Goal: Transaction & Acquisition: Download file/media

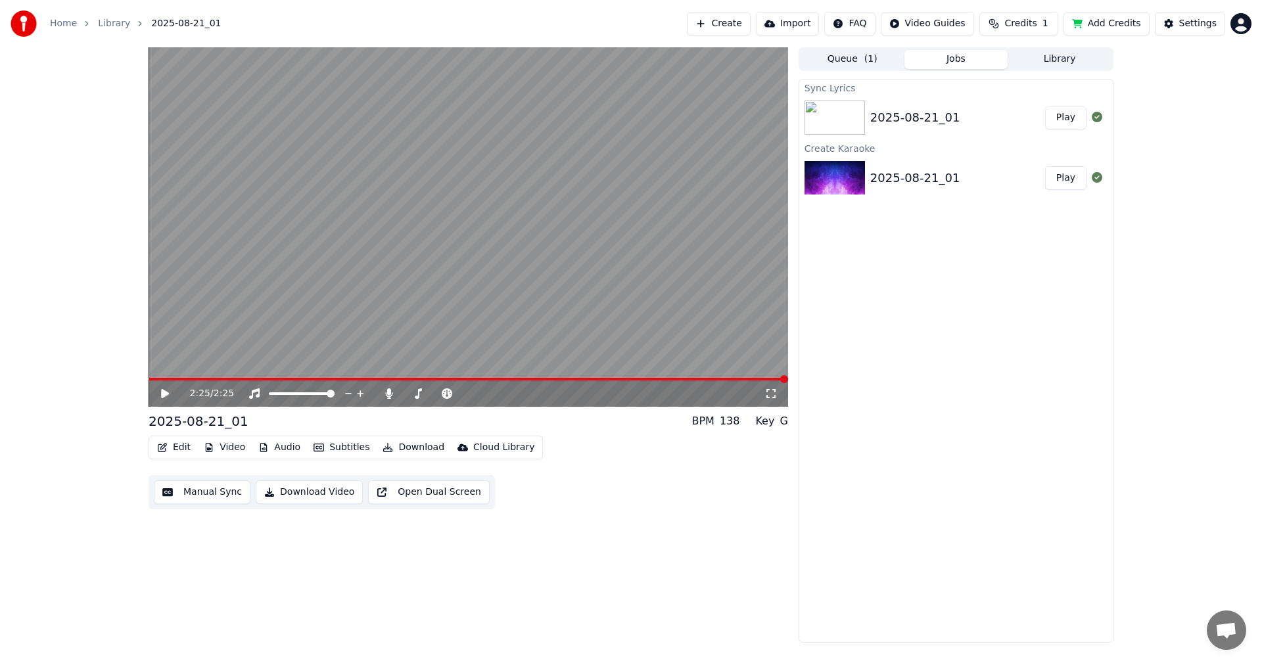
click at [163, 392] on icon at bounding box center [165, 393] width 8 height 9
click at [180, 446] on button "Edit" at bounding box center [174, 448] width 44 height 18
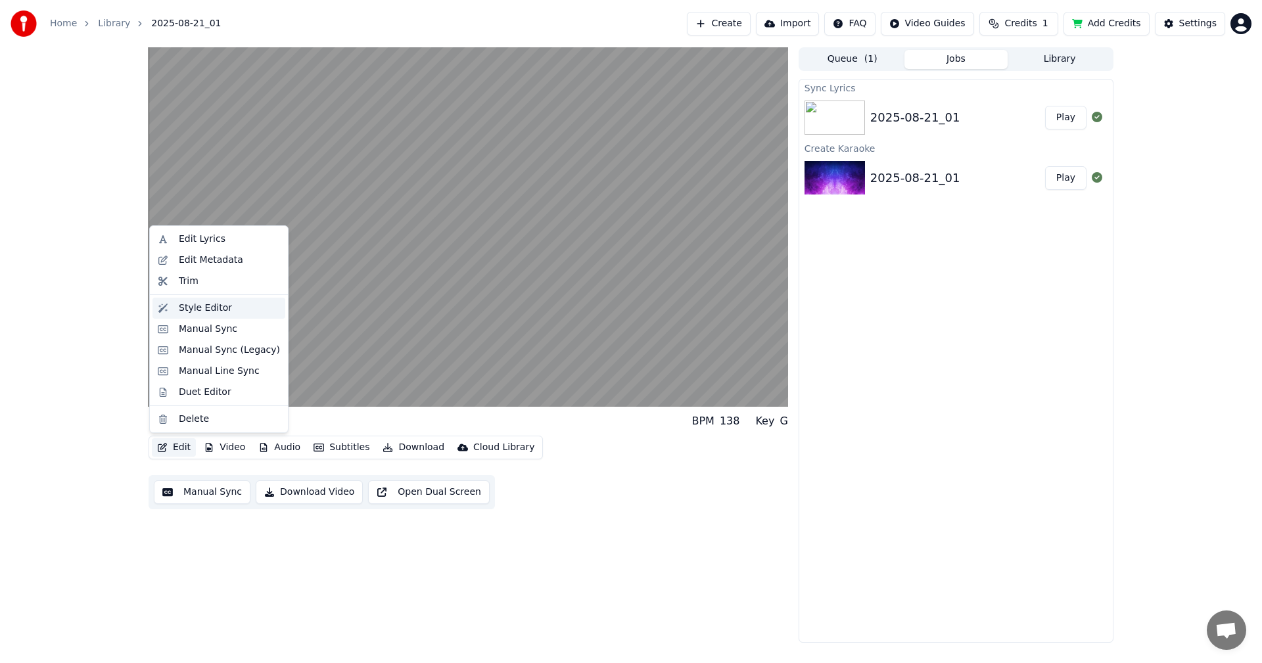
click at [197, 313] on div "Style Editor" at bounding box center [205, 308] width 53 height 13
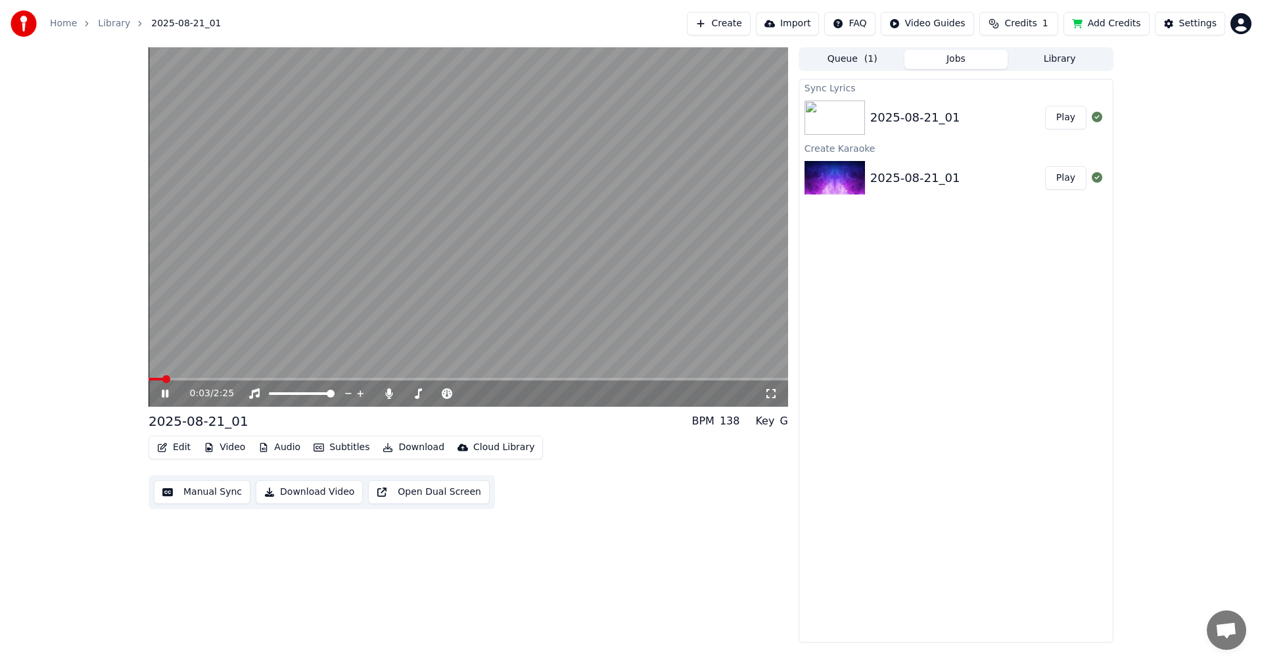
click at [228, 423] on div "2025-08-21_01" at bounding box center [199, 421] width 100 height 18
click at [180, 447] on button "Edit" at bounding box center [174, 448] width 44 height 18
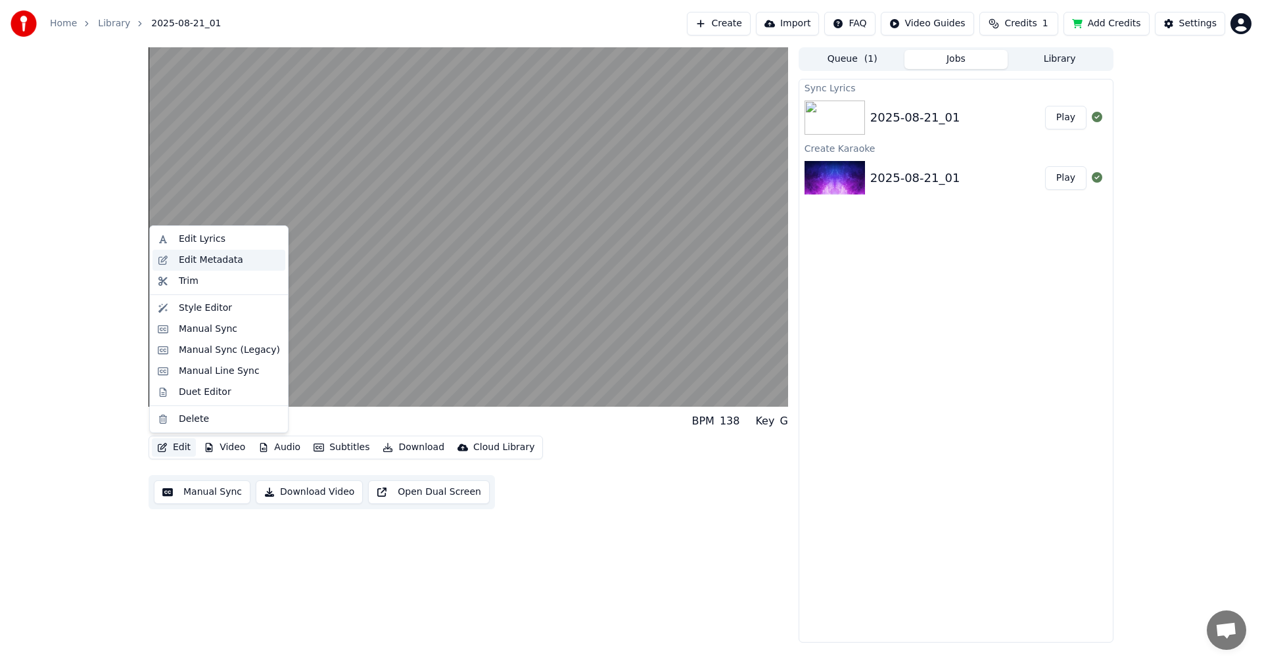
click at [222, 261] on div "Edit Metadata" at bounding box center [211, 260] width 64 height 13
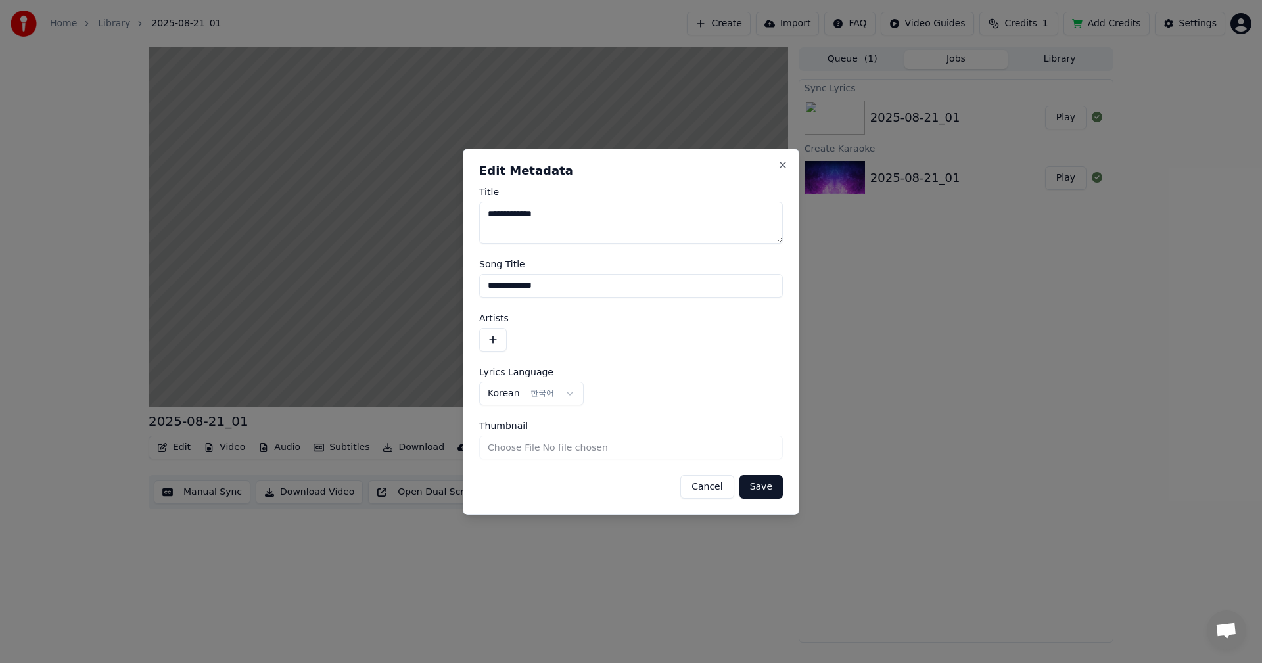
drag, startPoint x: 558, startPoint y: 218, endPoint x: 465, endPoint y: 208, distance: 93.2
click at [465, 208] on div "**********" at bounding box center [631, 332] width 337 height 367
click at [515, 216] on textarea "*****" at bounding box center [631, 223] width 304 height 42
type textarea "******"
drag, startPoint x: 559, startPoint y: 292, endPoint x: 478, endPoint y: 284, distance: 81.9
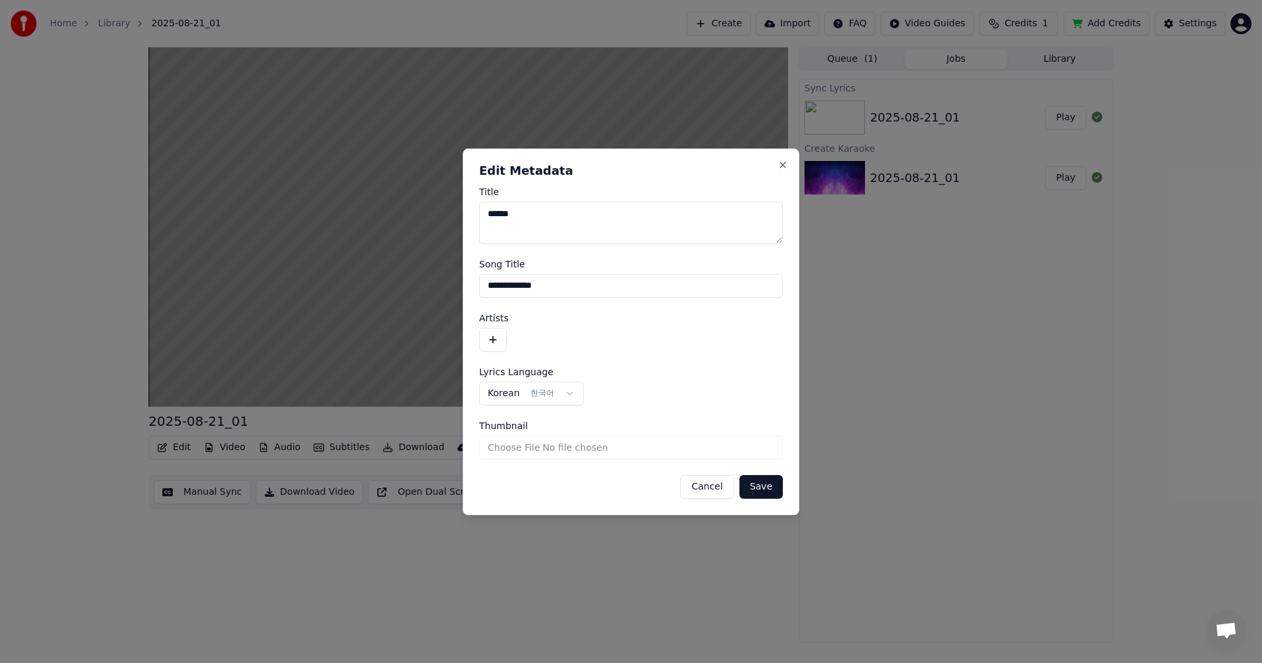
click at [478, 284] on div "**********" at bounding box center [631, 332] width 337 height 367
type input "******"
click at [494, 342] on button "button" at bounding box center [493, 340] width 28 height 24
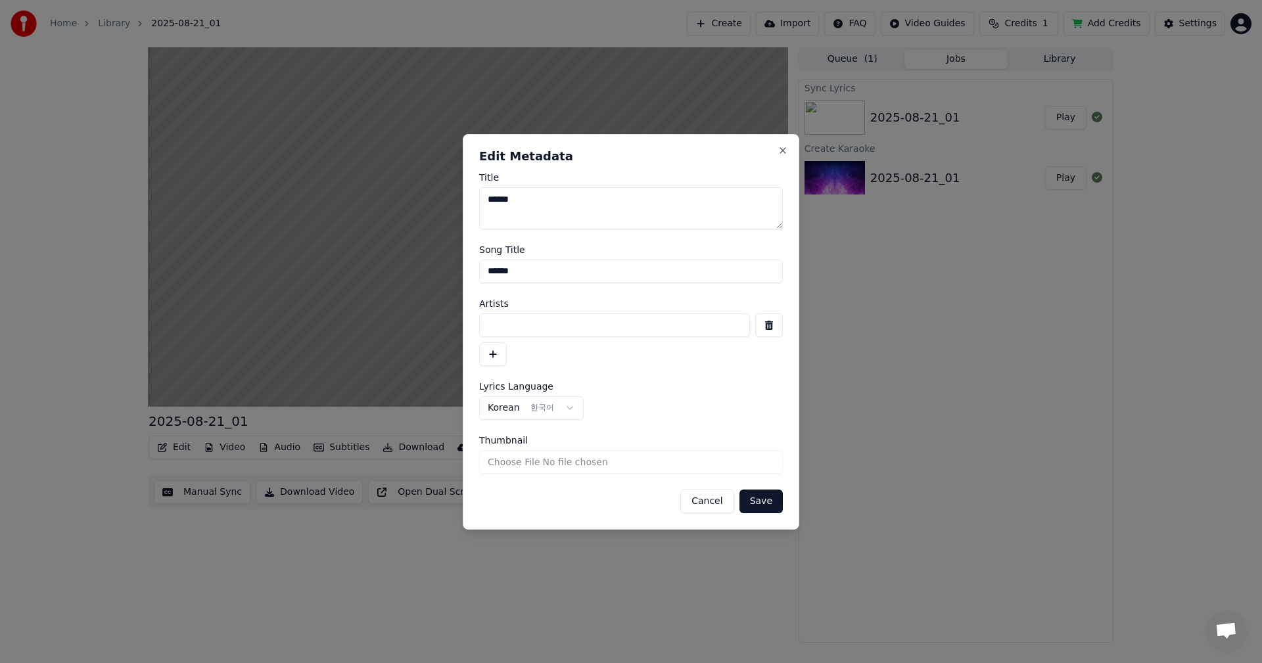
click at [767, 503] on button "Save" at bounding box center [761, 502] width 43 height 24
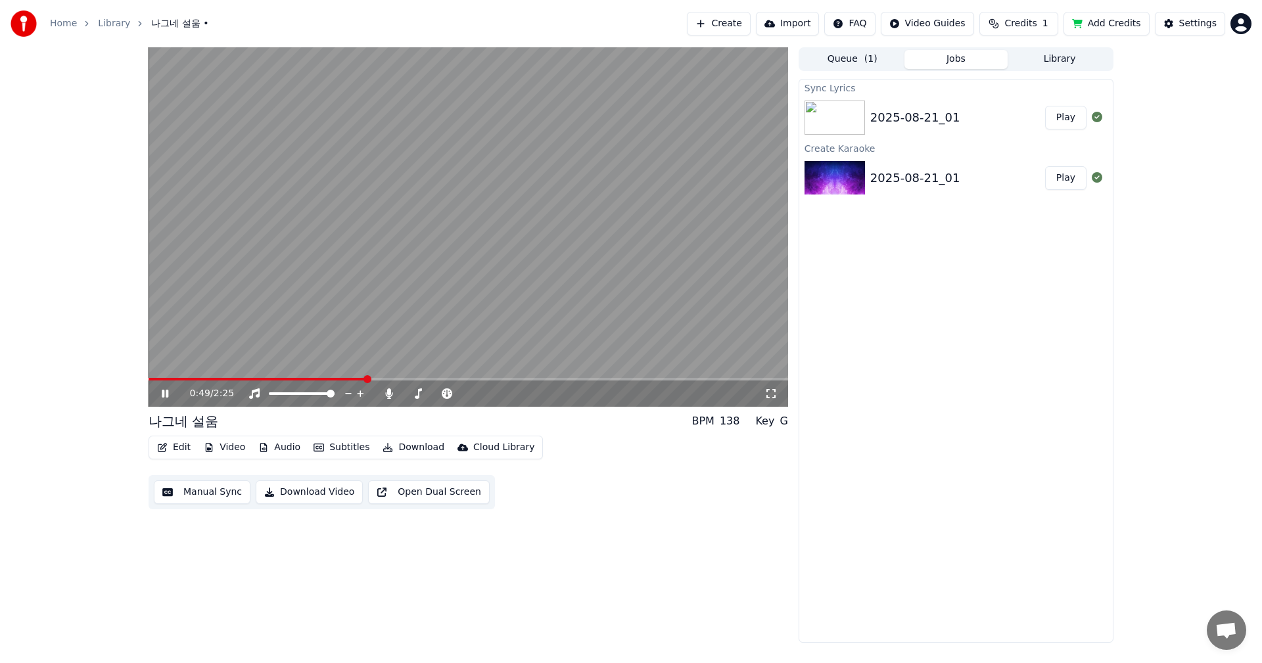
click at [160, 394] on icon at bounding box center [174, 394] width 31 height 11
click at [149, 379] on span at bounding box center [153, 379] width 8 height 8
click at [160, 397] on icon at bounding box center [174, 394] width 31 height 11
click at [175, 444] on button "Edit" at bounding box center [174, 448] width 44 height 18
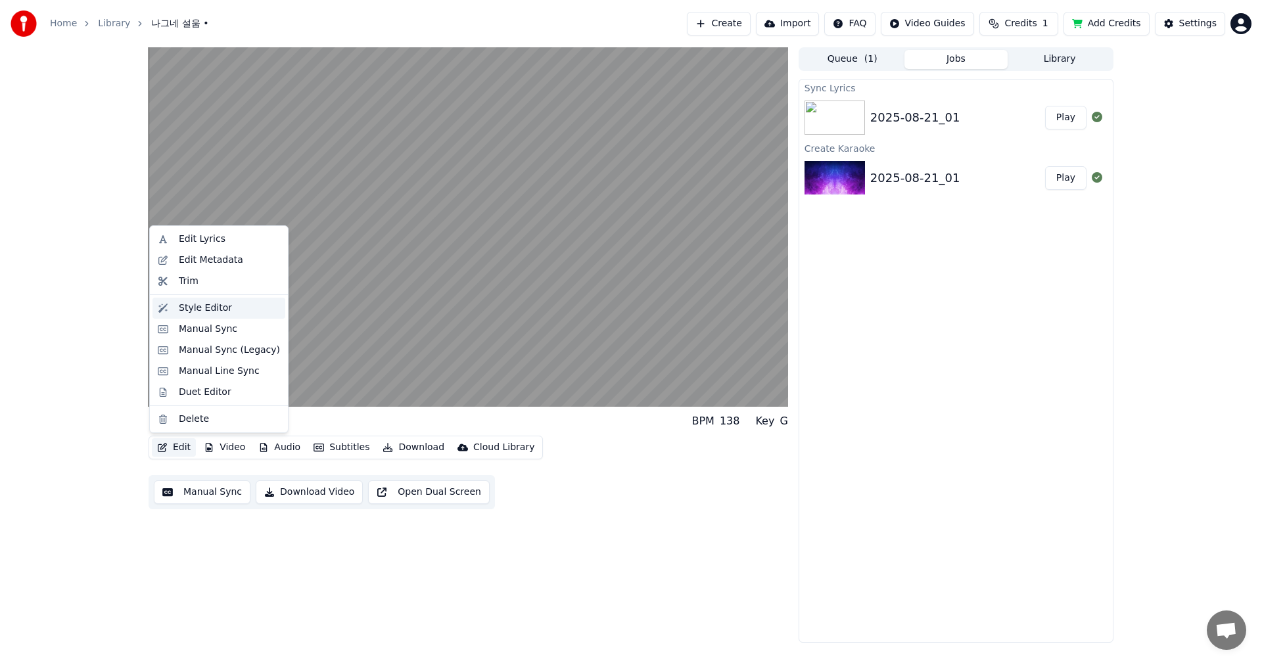
click at [214, 308] on div "Style Editor" at bounding box center [205, 308] width 53 height 13
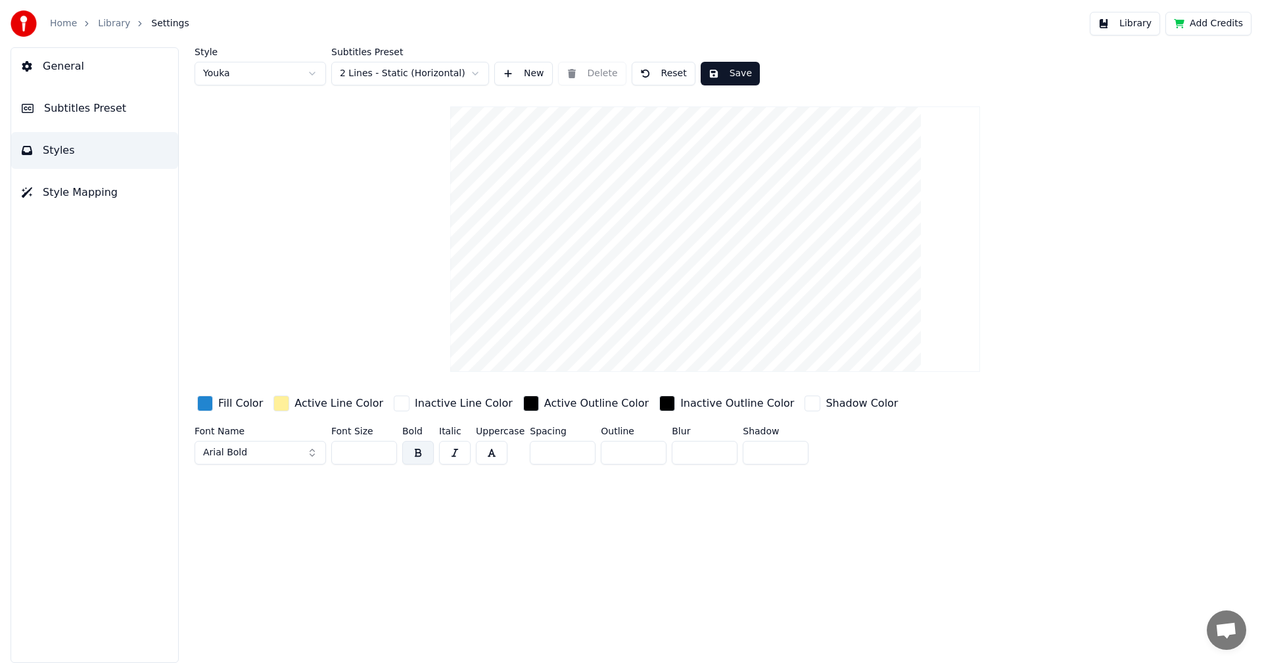
click at [523, 400] on div "button" at bounding box center [531, 404] width 16 height 16
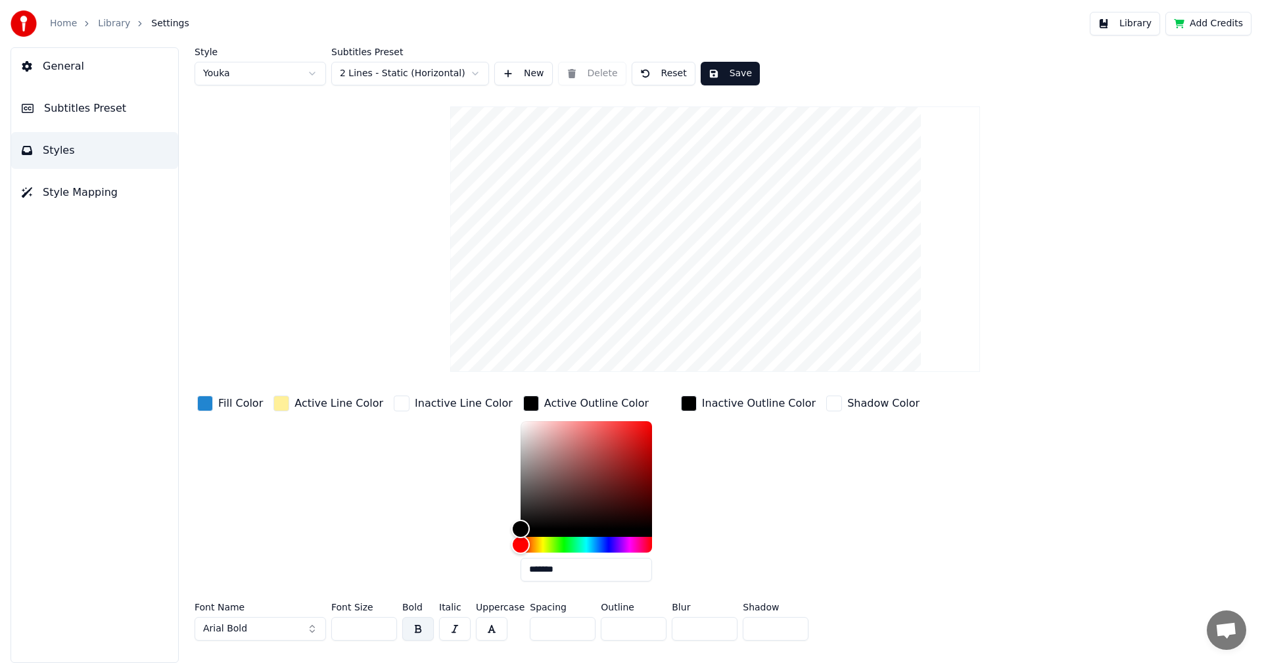
click at [405, 428] on div "Inactive Line Color" at bounding box center [453, 492] width 124 height 199
click at [280, 404] on div "button" at bounding box center [281, 404] width 16 height 16
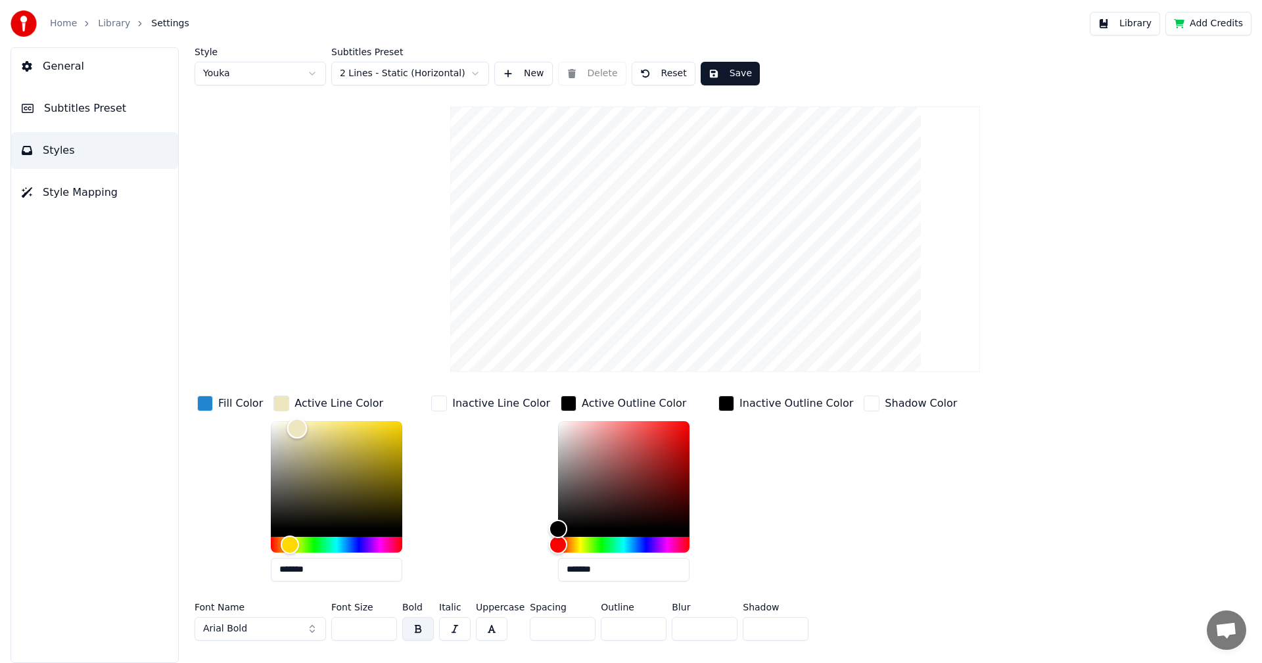
click at [295, 428] on div "Color" at bounding box center [336, 475] width 131 height 108
click at [365, 427] on div "Color" at bounding box center [336, 475] width 131 height 108
click at [383, 431] on div "Color" at bounding box center [336, 475] width 131 height 108
click at [365, 449] on div "Color" at bounding box center [336, 475] width 131 height 108
click at [300, 548] on div "Hue" at bounding box center [336, 545] width 131 height 16
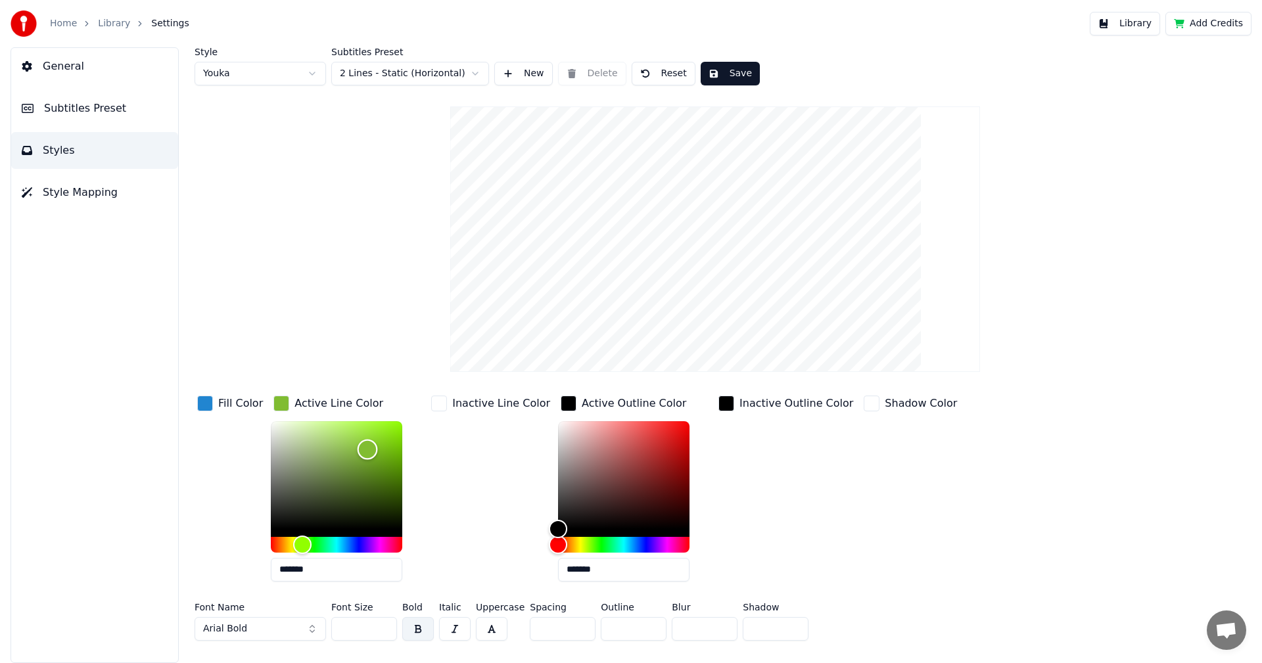
type input "*******"
click at [368, 429] on div "Color" at bounding box center [336, 475] width 131 height 108
click at [205, 406] on div "button" at bounding box center [205, 404] width 16 height 16
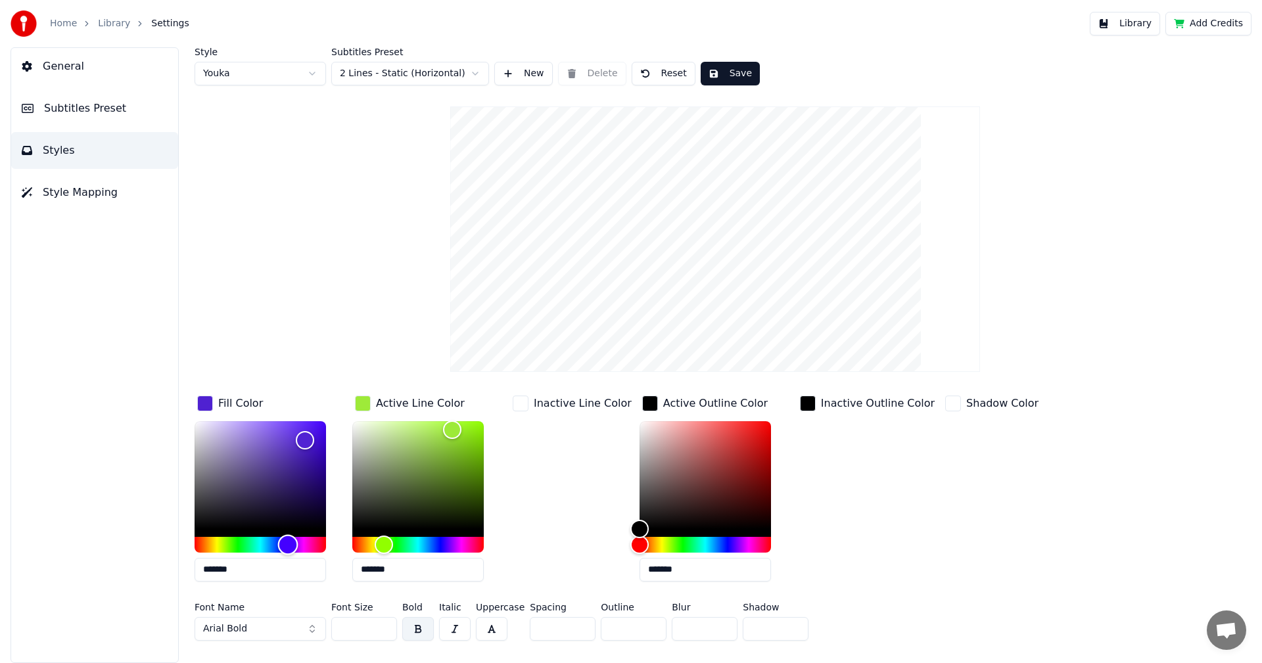
click at [288, 548] on div "Hue" at bounding box center [260, 545] width 131 height 16
click at [266, 542] on div "Hue" at bounding box center [260, 545] width 131 height 16
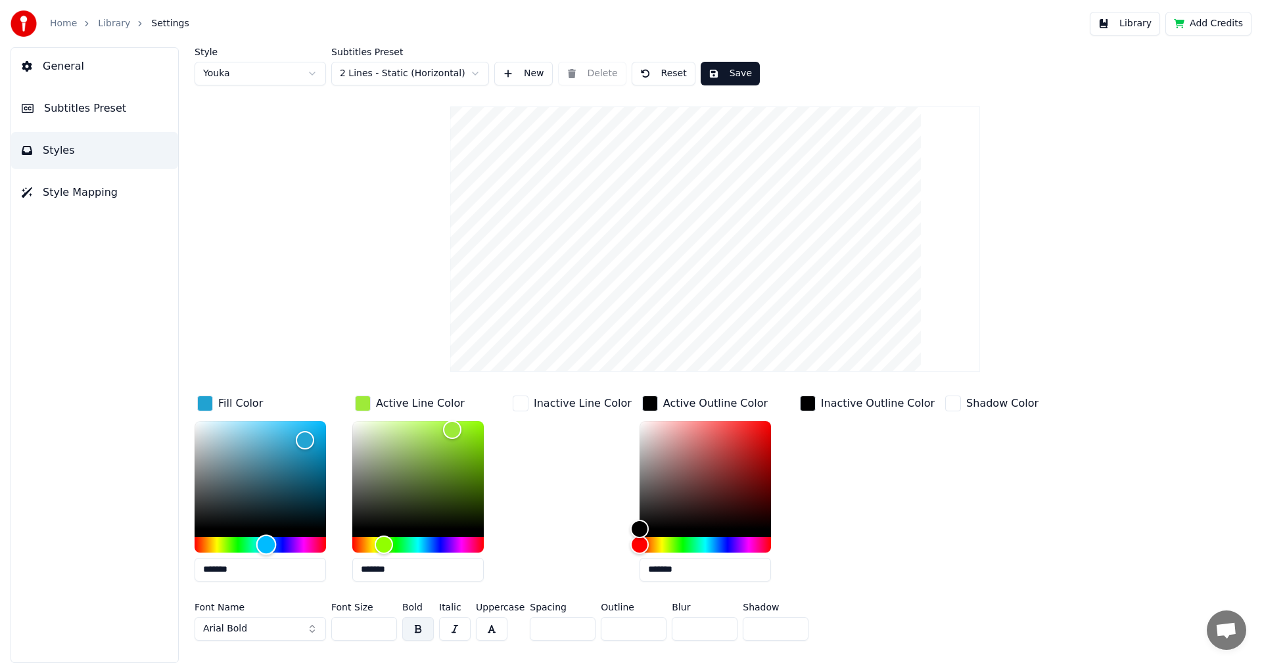
click at [274, 541] on div "Hue" at bounding box center [266, 544] width 20 height 20
click at [276, 431] on div "Color" at bounding box center [260, 475] width 131 height 108
click at [247, 428] on div "Color" at bounding box center [260, 475] width 131 height 108
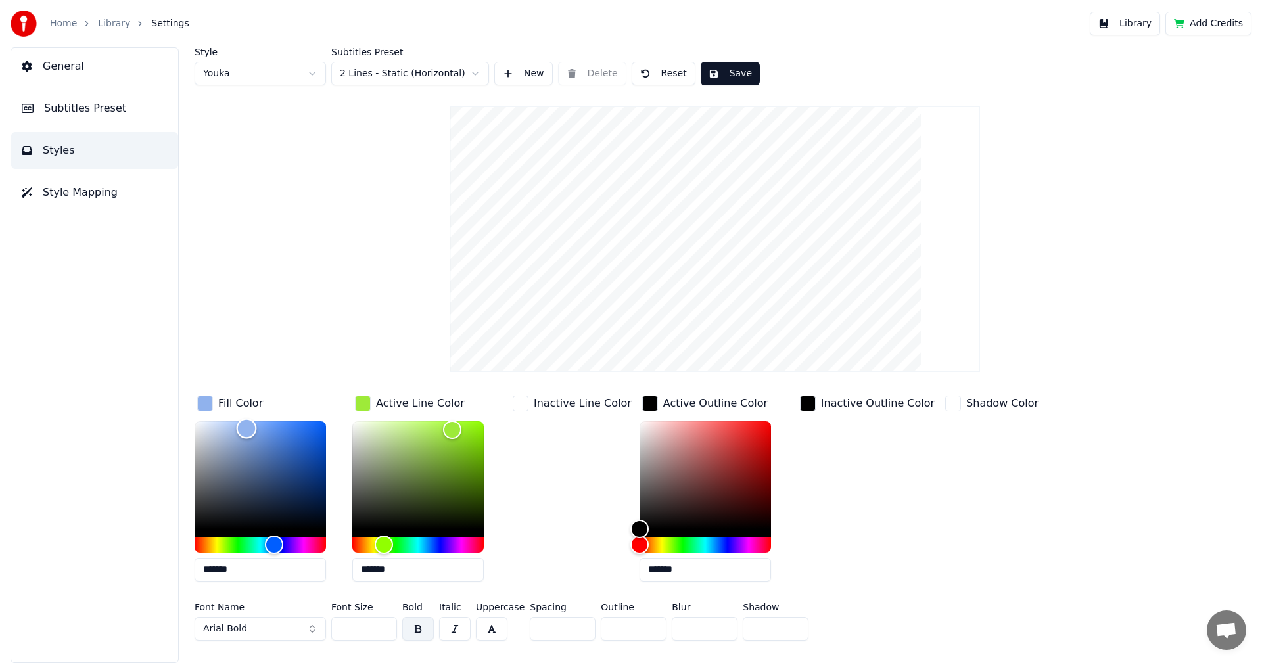
type input "*******"
click at [307, 428] on div "Color" at bounding box center [260, 475] width 131 height 108
click at [439, 429] on div "Color" at bounding box center [417, 475] width 131 height 108
type input "*******"
click at [479, 424] on div "Color" at bounding box center [417, 475] width 131 height 108
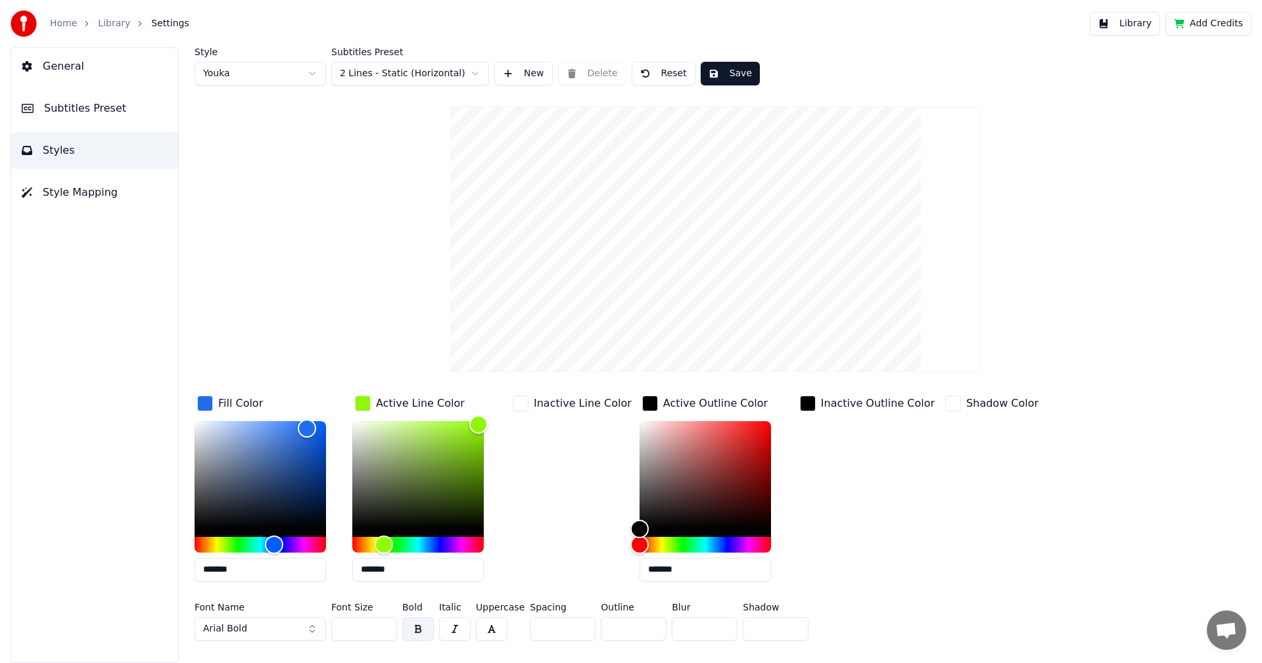
click at [525, 407] on div "button" at bounding box center [521, 404] width 16 height 16
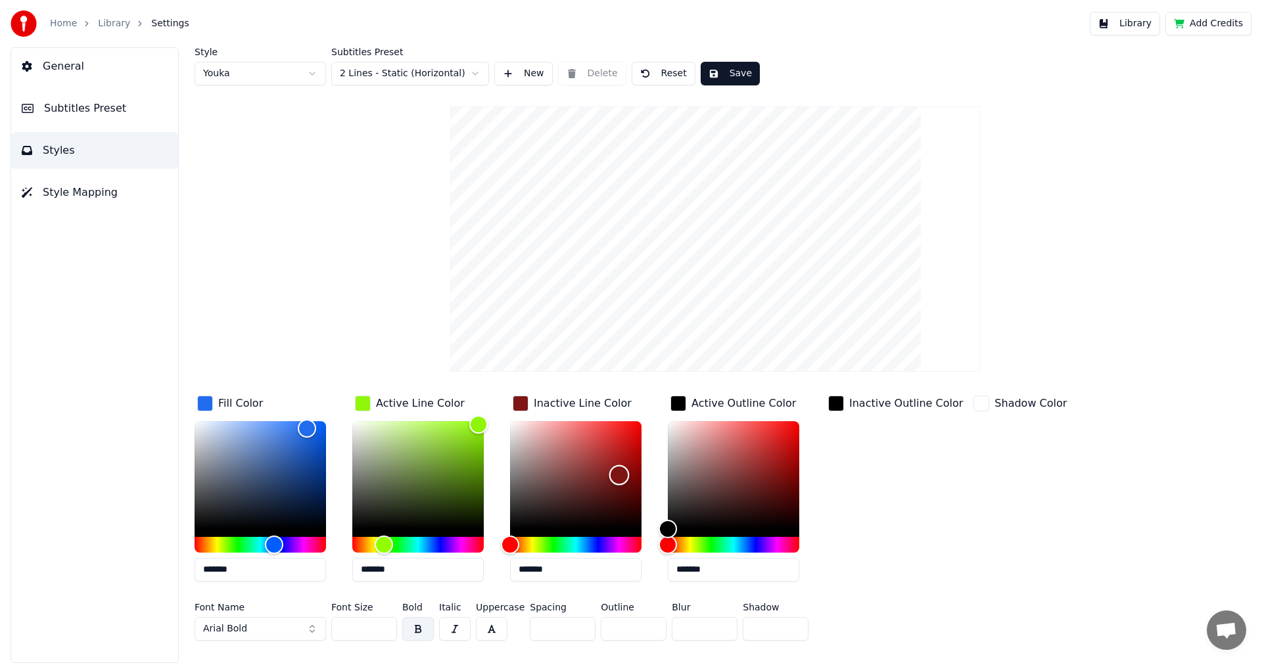
click at [619, 475] on div "Color" at bounding box center [575, 475] width 131 height 108
click at [619, 448] on div "Color" at bounding box center [575, 475] width 131 height 108
click at [534, 456] on div "Color" at bounding box center [575, 475] width 131 height 108
click at [527, 431] on div "Color" at bounding box center [575, 475] width 131 height 108
click at [559, 427] on div "Color" at bounding box center [575, 475] width 131 height 108
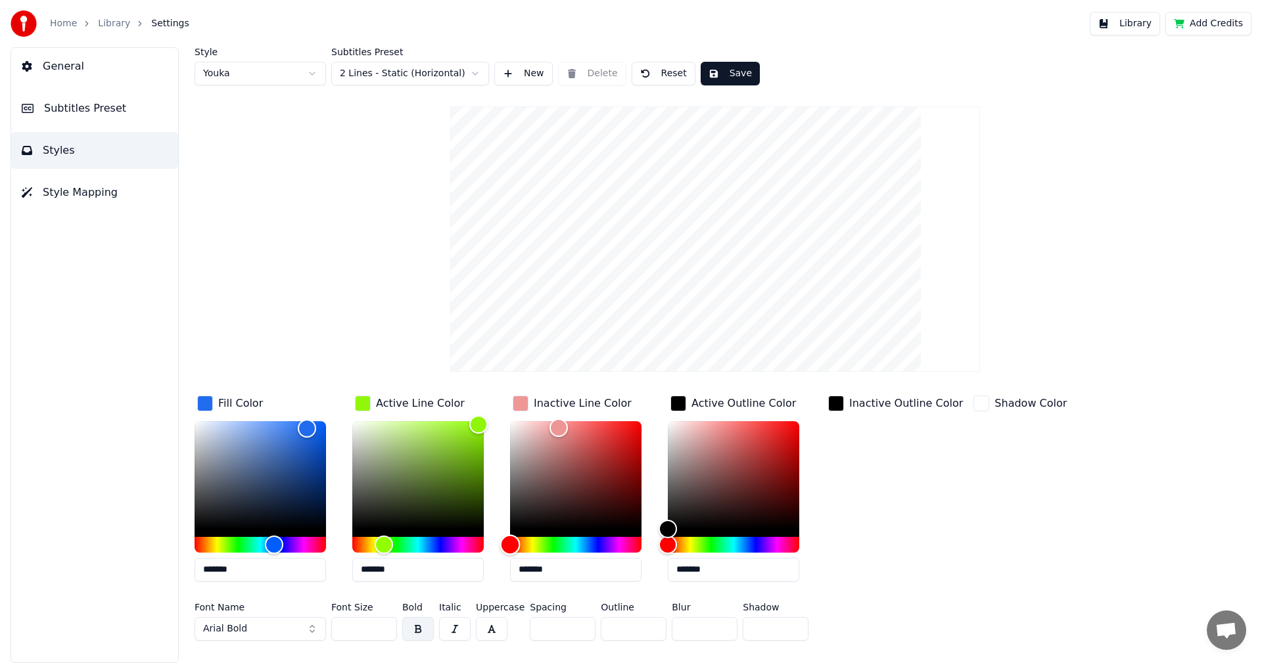
click at [578, 545] on div "Hue" at bounding box center [575, 545] width 131 height 16
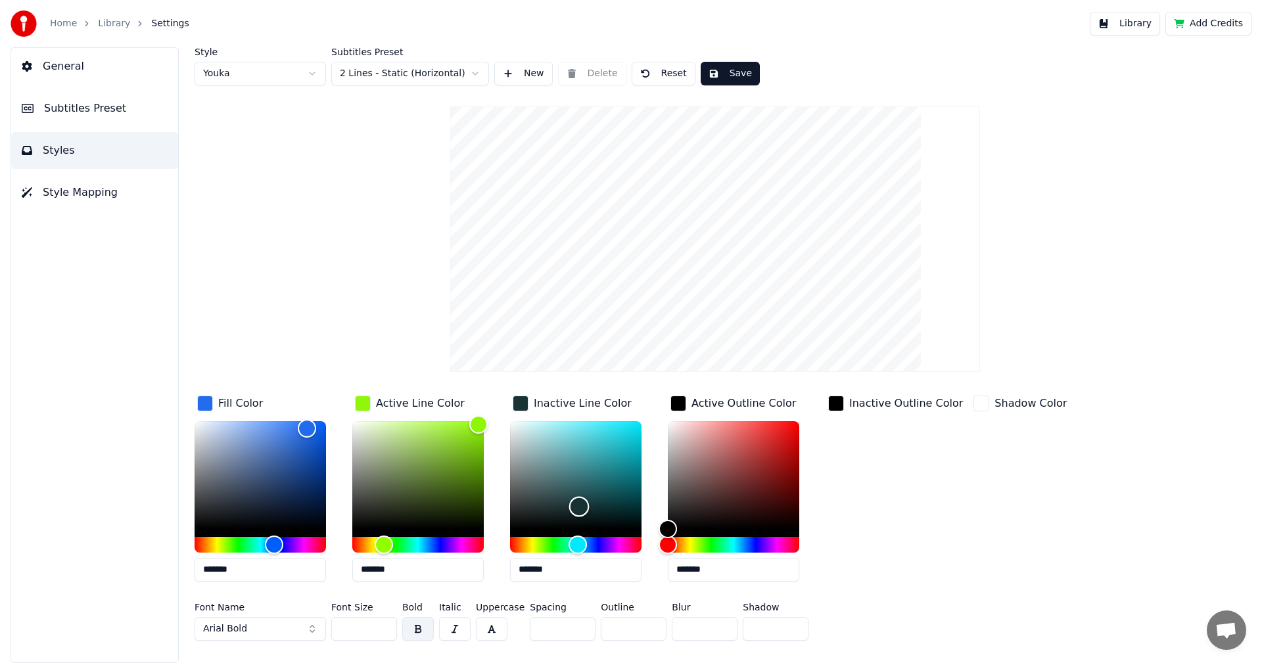
click at [579, 506] on div "Color" at bounding box center [575, 475] width 131 height 108
click at [584, 430] on div "Color" at bounding box center [575, 475] width 131 height 108
click at [609, 435] on div "Color" at bounding box center [575, 475] width 131 height 108
type input "*******"
click at [609, 457] on div "Color" at bounding box center [575, 475] width 131 height 108
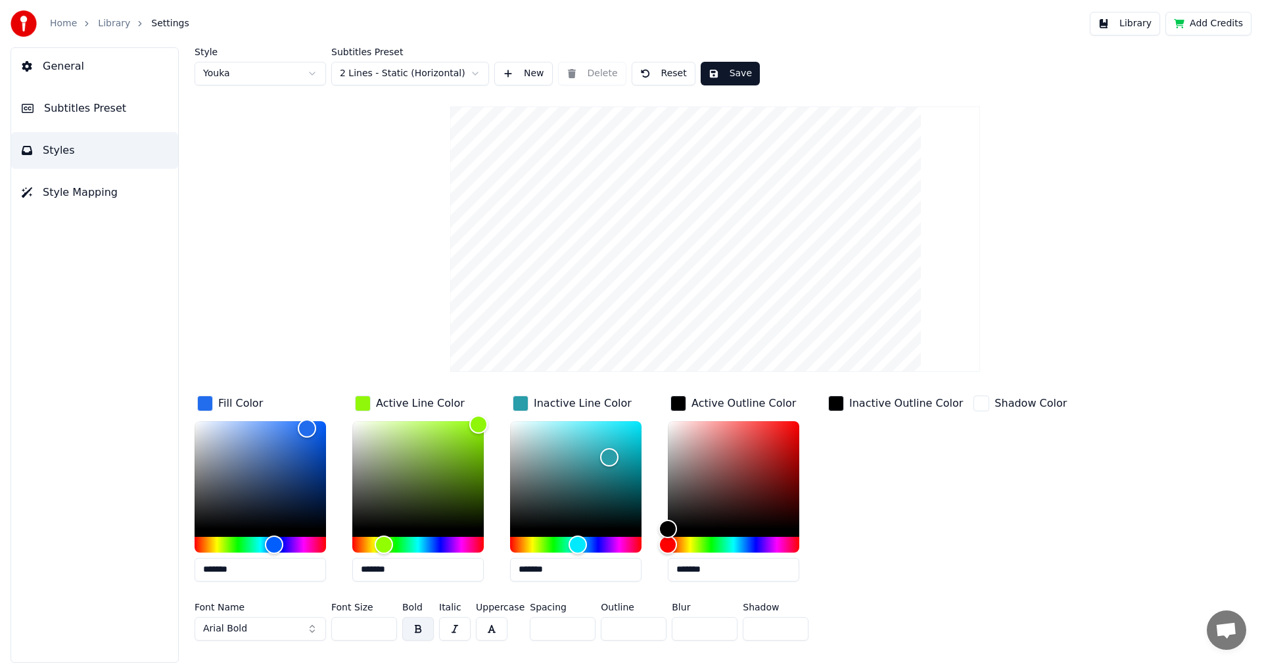
click at [354, 628] on input "**" at bounding box center [364, 629] width 66 height 24
type input "*"
type input "**"
click at [728, 70] on button "Save" at bounding box center [730, 74] width 59 height 24
click at [725, 75] on button "Save" at bounding box center [730, 74] width 59 height 24
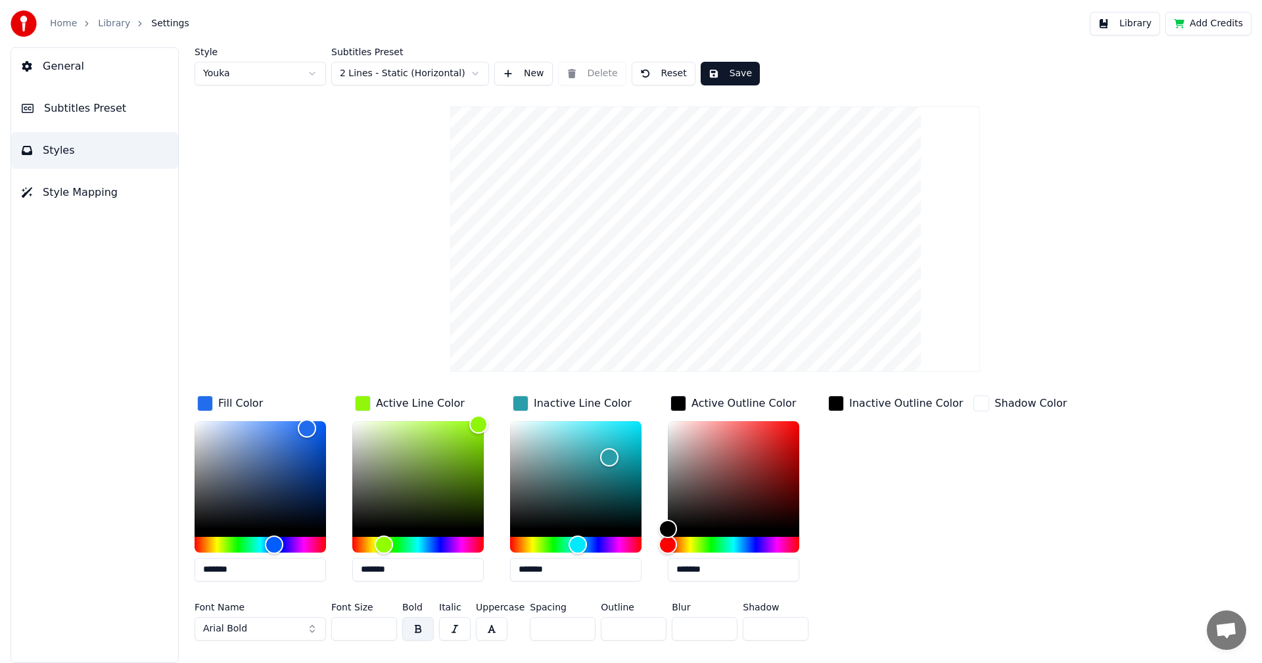
click at [1133, 28] on button "Library" at bounding box center [1125, 24] width 70 height 24
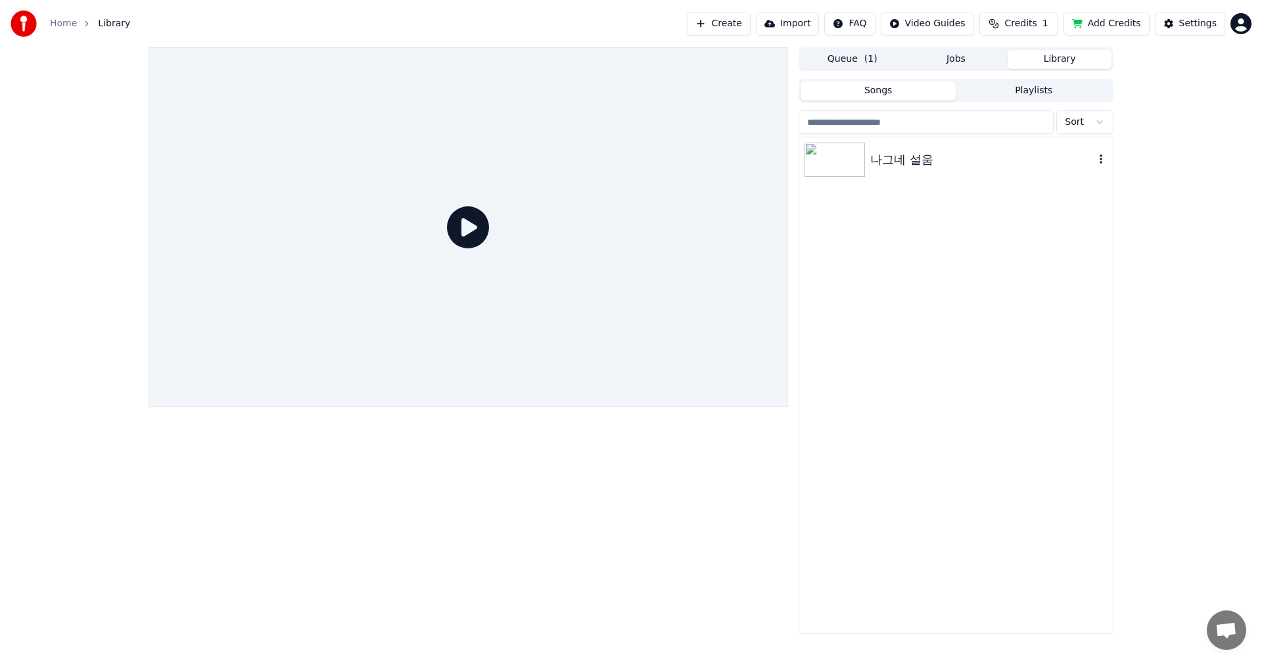
click at [840, 168] on img at bounding box center [835, 160] width 60 height 34
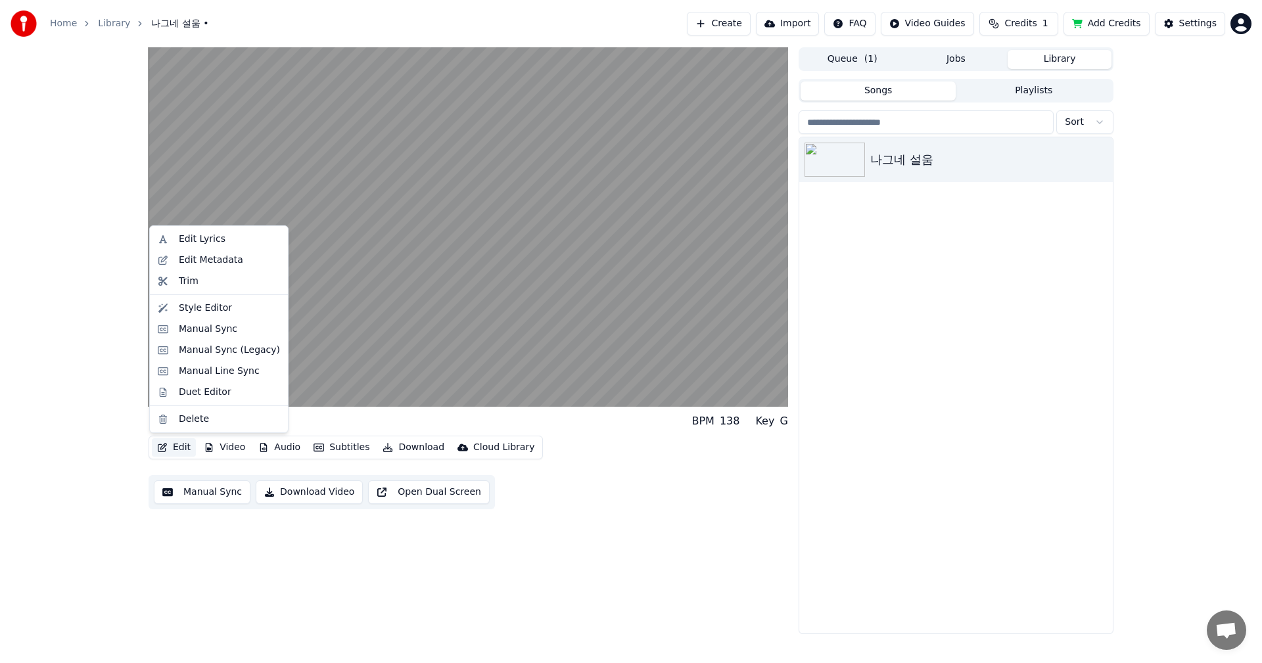
click at [176, 448] on button "Edit" at bounding box center [174, 448] width 44 height 18
click at [198, 314] on div "Style Editor" at bounding box center [205, 308] width 53 height 13
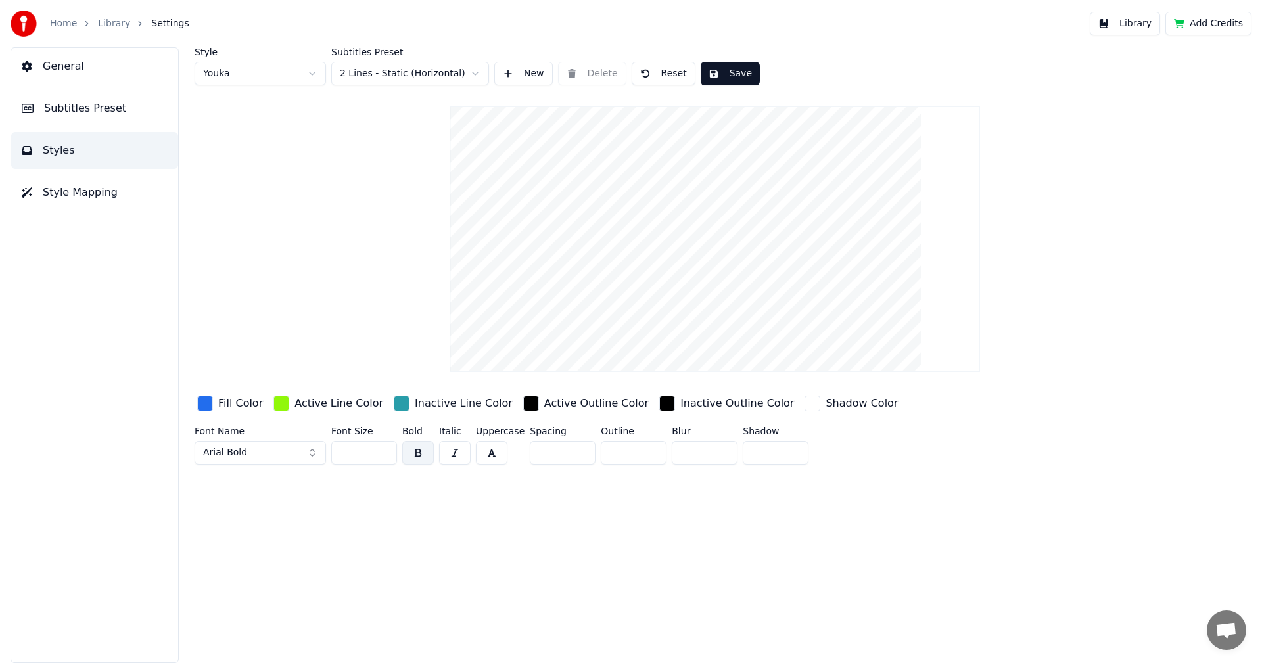
click at [523, 407] on div "button" at bounding box center [531, 404] width 16 height 16
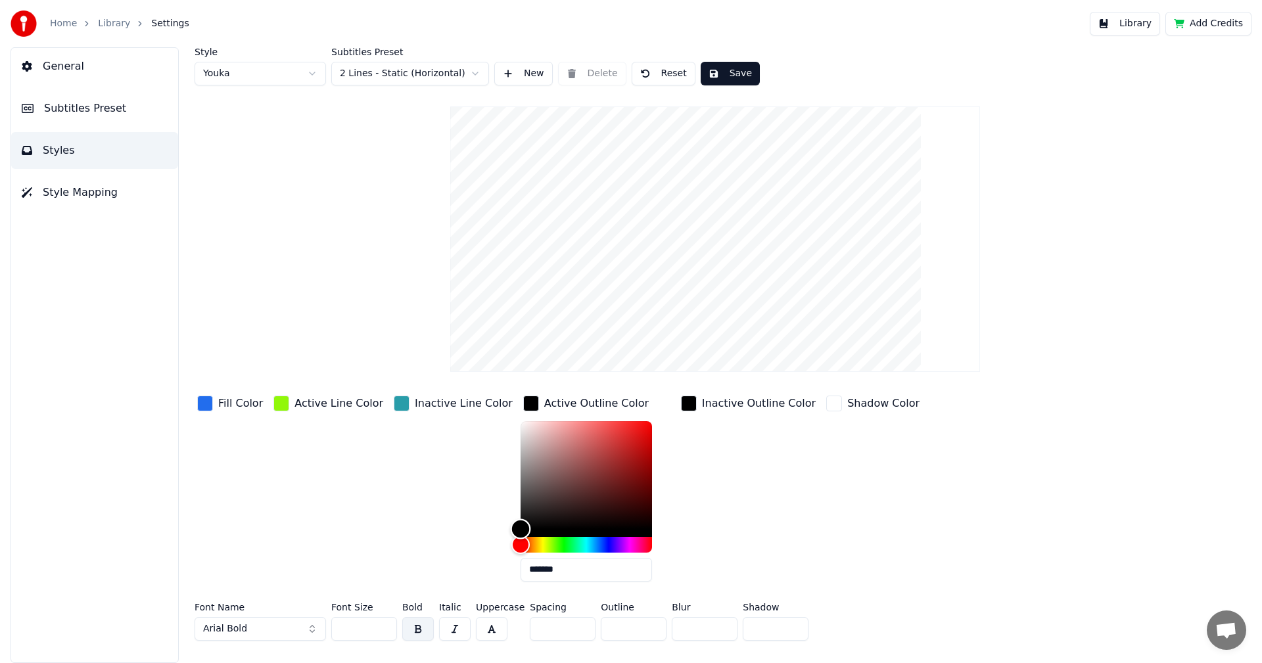
click at [522, 526] on div "Color" at bounding box center [586, 475] width 131 height 108
click at [531, 526] on div "Color" at bounding box center [541, 527] width 20 height 20
click at [534, 515] on div "Color" at bounding box center [586, 475] width 131 height 108
click at [543, 515] on div "Color" at bounding box center [553, 516] width 20 height 20
type input "*******"
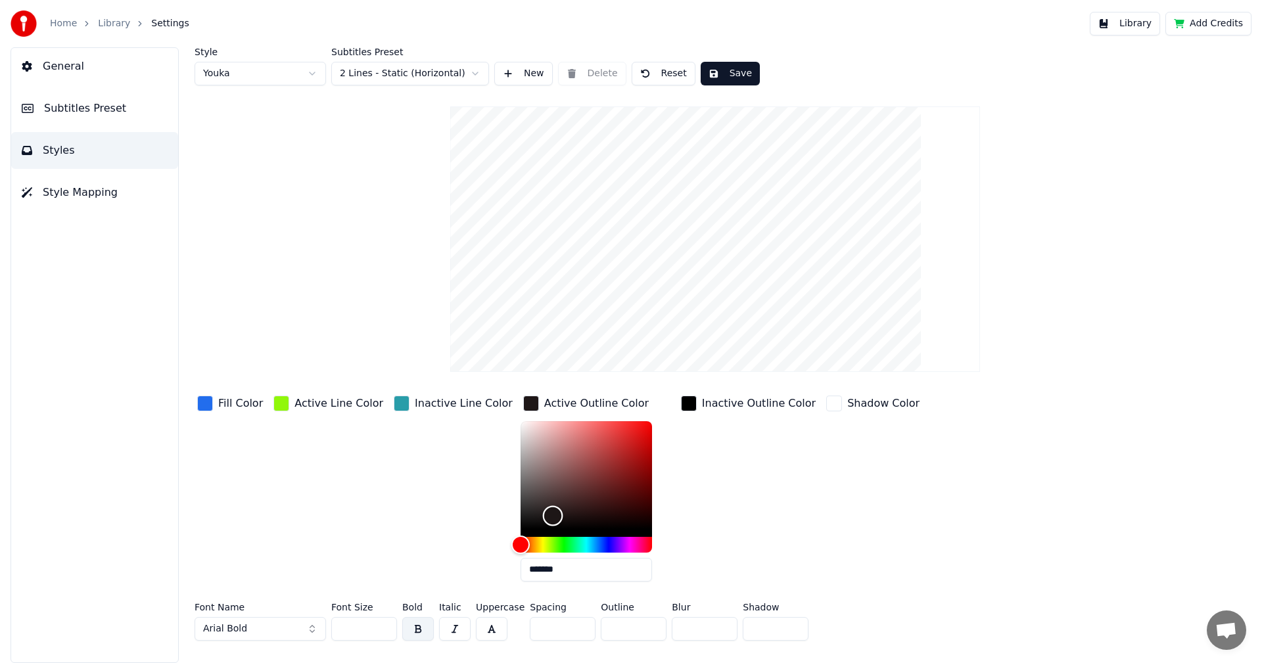
click at [543, 511] on div "Color" at bounding box center [553, 516] width 20 height 20
click at [681, 402] on div "button" at bounding box center [689, 404] width 16 height 16
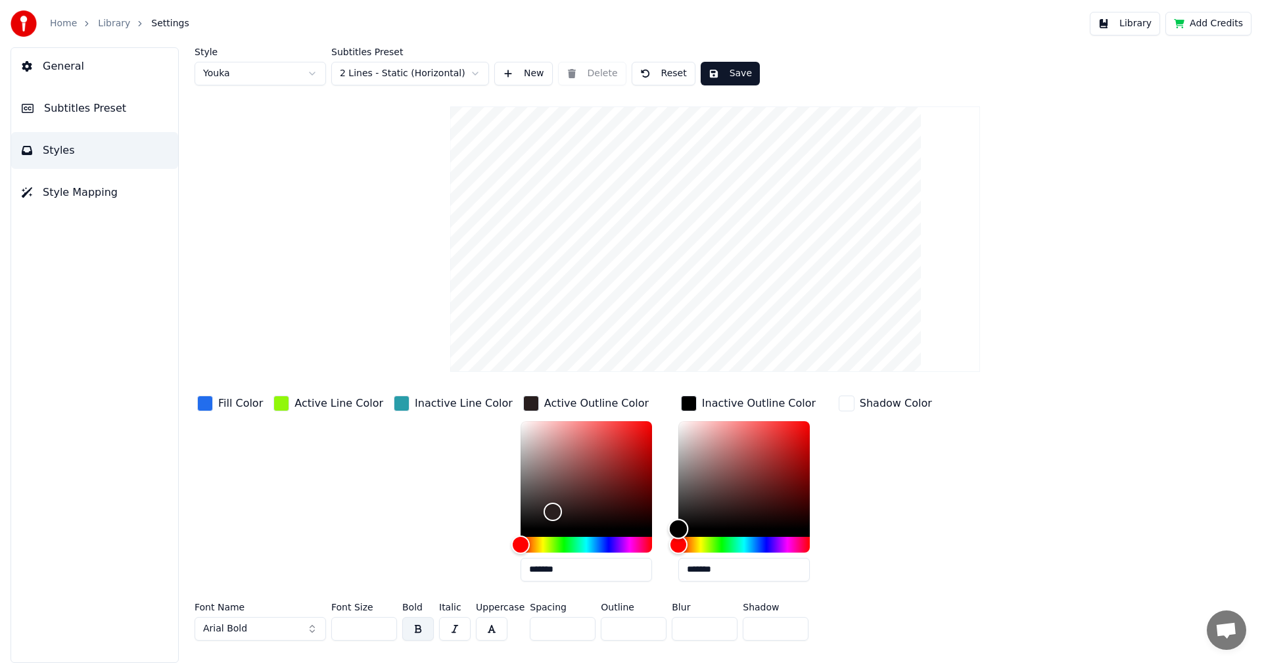
click at [678, 510] on div "Color" at bounding box center [743, 475] width 131 height 108
type input "*******"
click at [686, 511] on div "Color" at bounding box center [696, 510] width 20 height 20
drag, startPoint x: 613, startPoint y: 630, endPoint x: 603, endPoint y: 632, distance: 10.8
click at [603, 632] on input "*" at bounding box center [634, 629] width 66 height 24
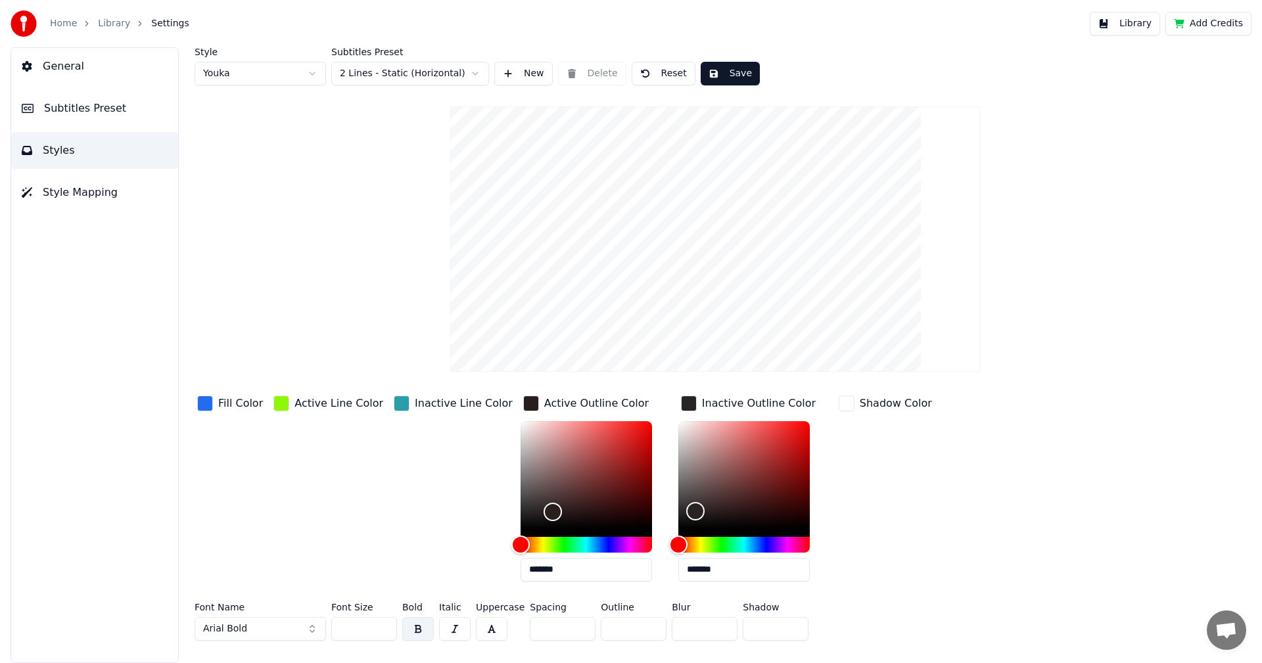
type input "*"
click at [359, 506] on div "Active Line Color" at bounding box center [328, 492] width 115 height 199
click at [720, 78] on button "Save" at bounding box center [730, 74] width 59 height 24
click at [720, 78] on button "Done" at bounding box center [731, 74] width 61 height 24
click at [730, 77] on button "Save" at bounding box center [730, 74] width 59 height 24
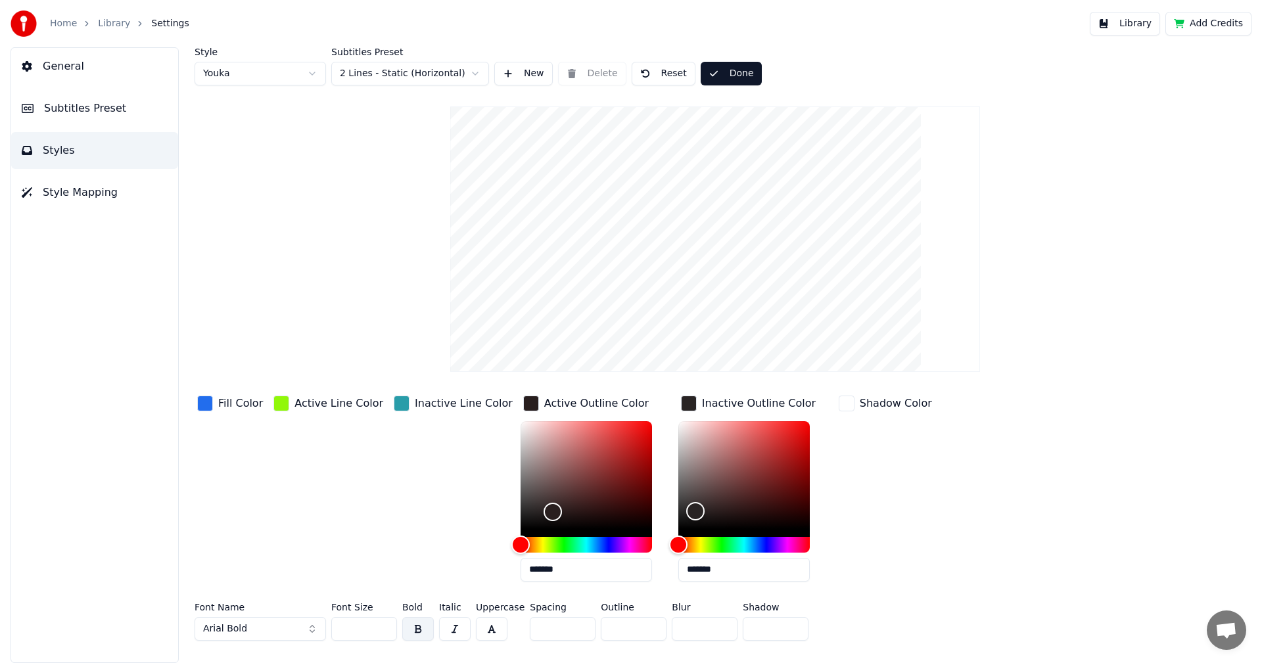
click at [1130, 27] on button "Library" at bounding box center [1125, 24] width 70 height 24
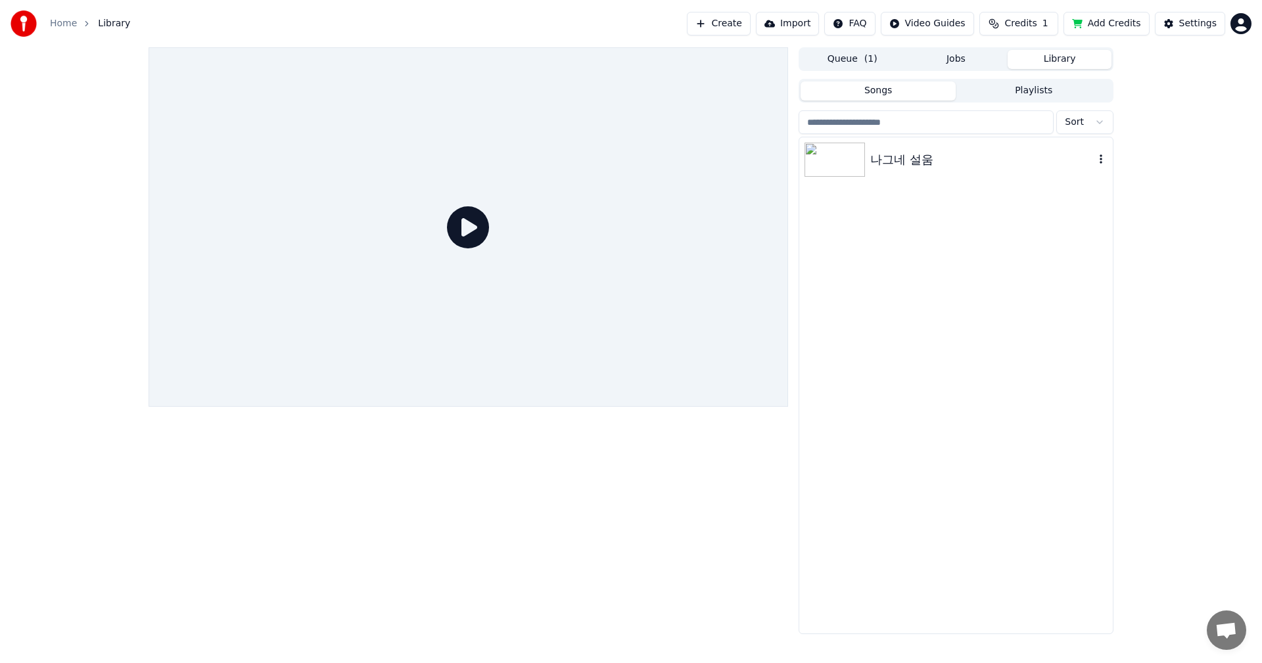
click at [857, 160] on img at bounding box center [835, 160] width 60 height 34
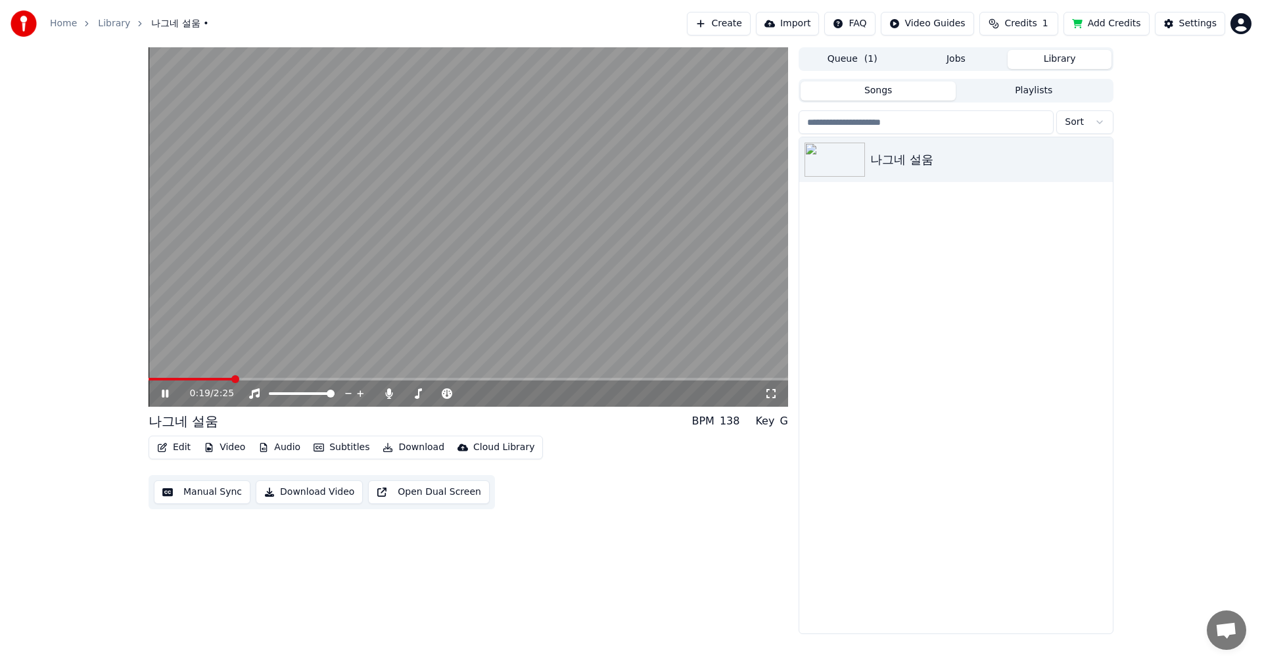
click at [234, 379] on span at bounding box center [469, 379] width 640 height 3
click at [164, 391] on icon at bounding box center [165, 394] width 7 height 8
click at [149, 381] on span at bounding box center [149, 379] width 0 height 3
click at [164, 394] on icon at bounding box center [165, 393] width 8 height 9
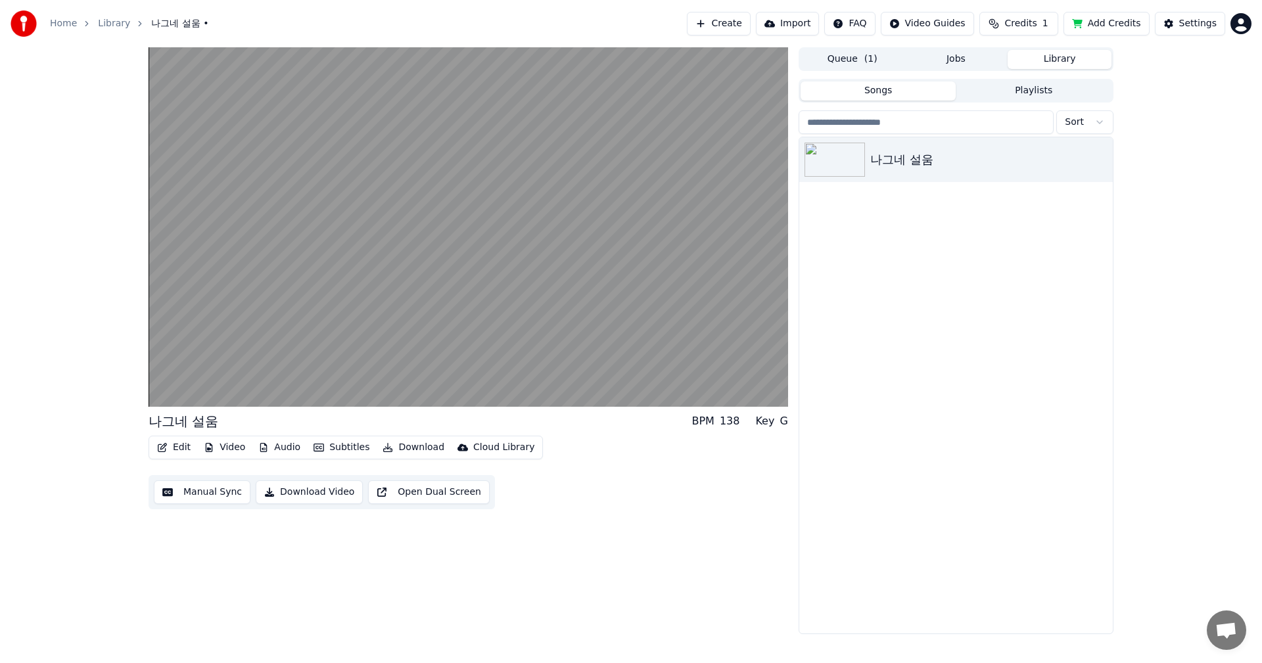
click at [175, 450] on button "Edit" at bounding box center [174, 448] width 44 height 18
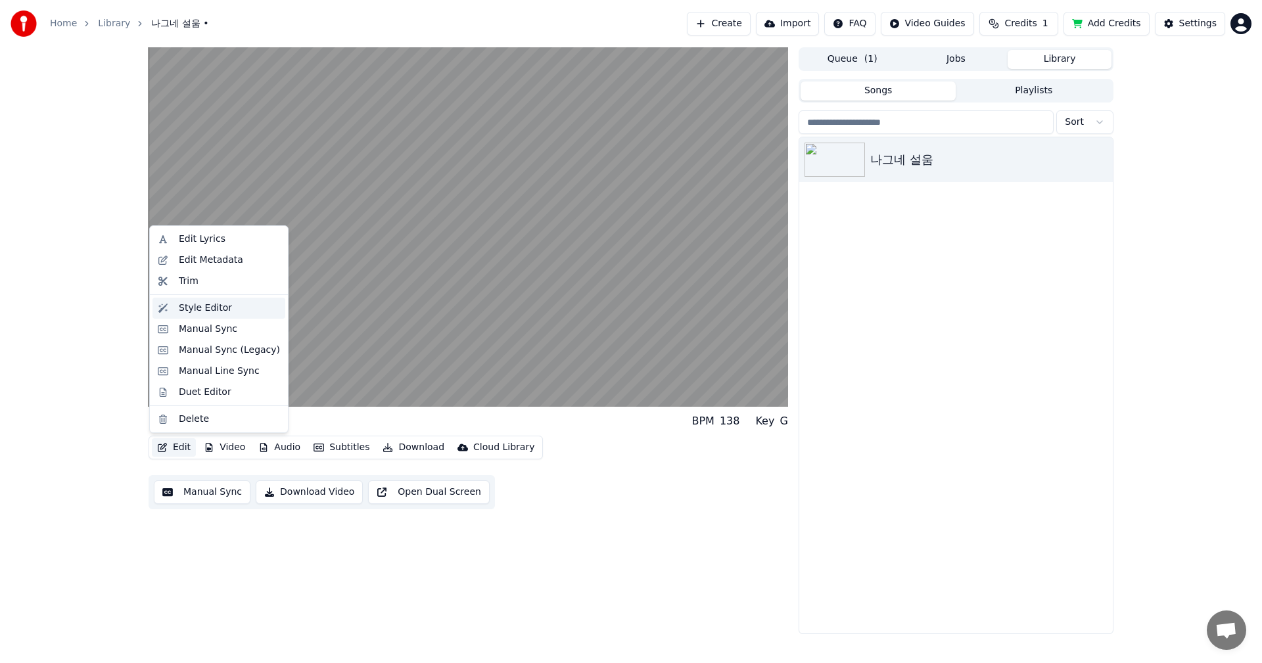
click at [207, 314] on div "Style Editor" at bounding box center [205, 308] width 53 height 13
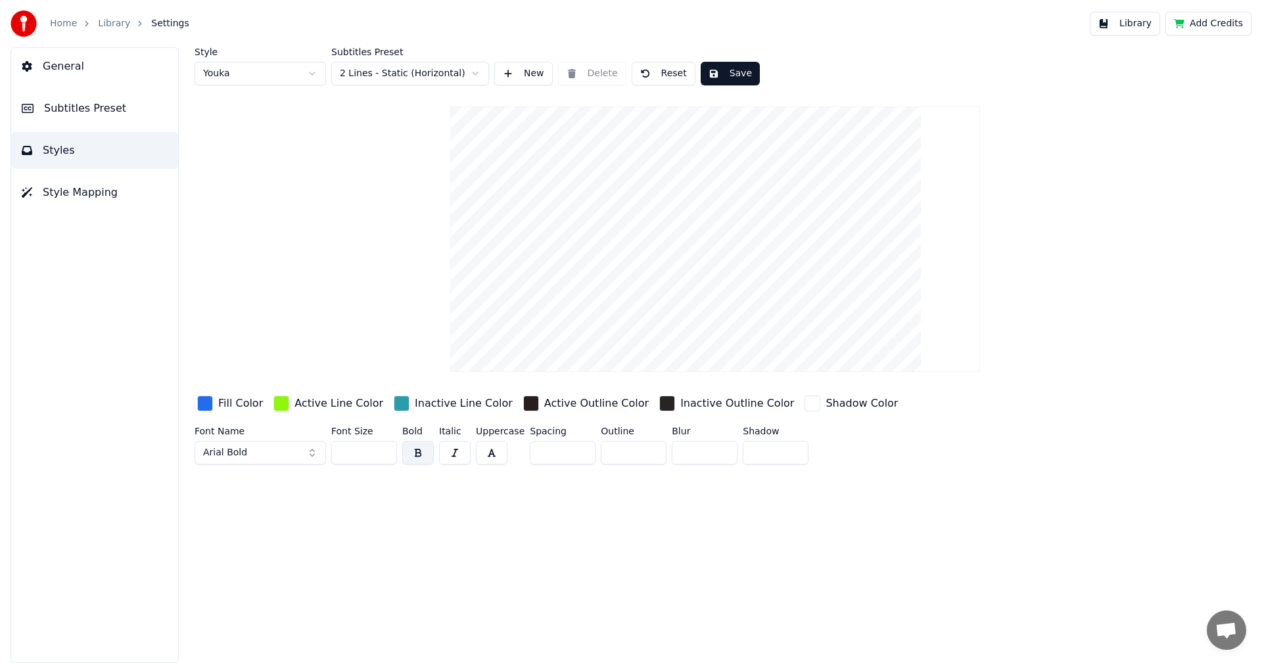
click at [394, 404] on div "button" at bounding box center [402, 404] width 16 height 16
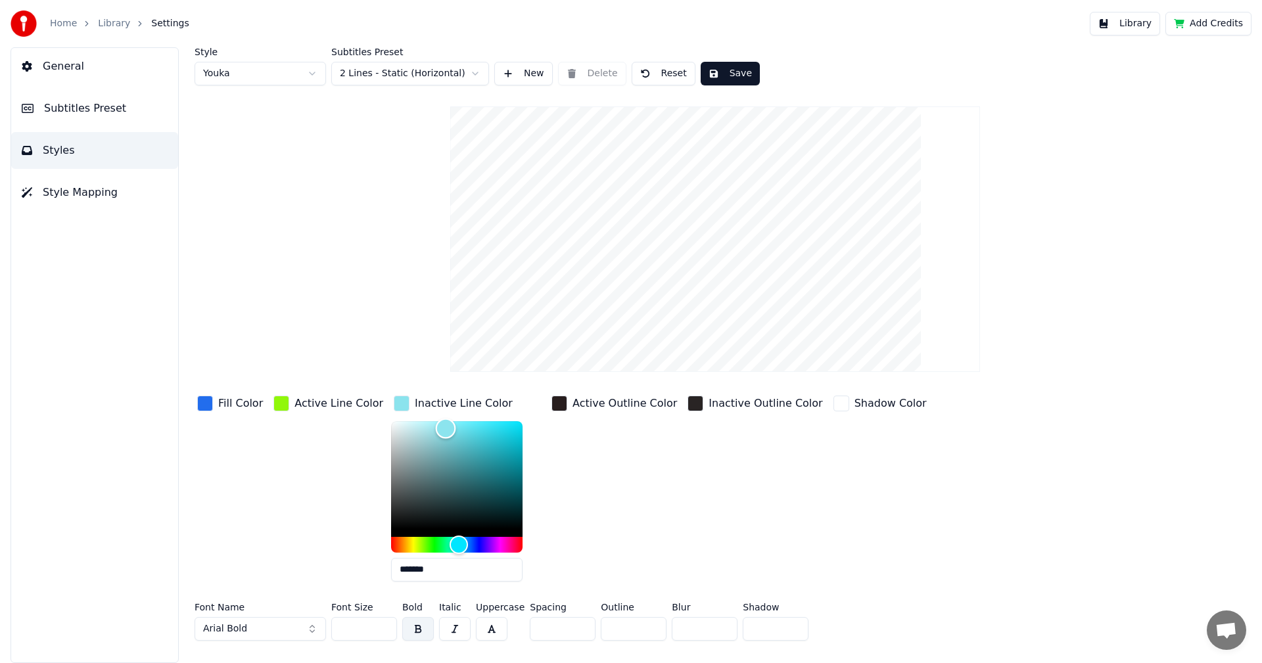
click at [436, 428] on div "Color" at bounding box center [456, 475] width 131 height 108
type input "*******"
click at [414, 428] on div "Color" at bounding box center [456, 475] width 131 height 108
click at [725, 74] on button "Save" at bounding box center [730, 74] width 59 height 24
click at [725, 74] on button "Done" at bounding box center [731, 74] width 61 height 24
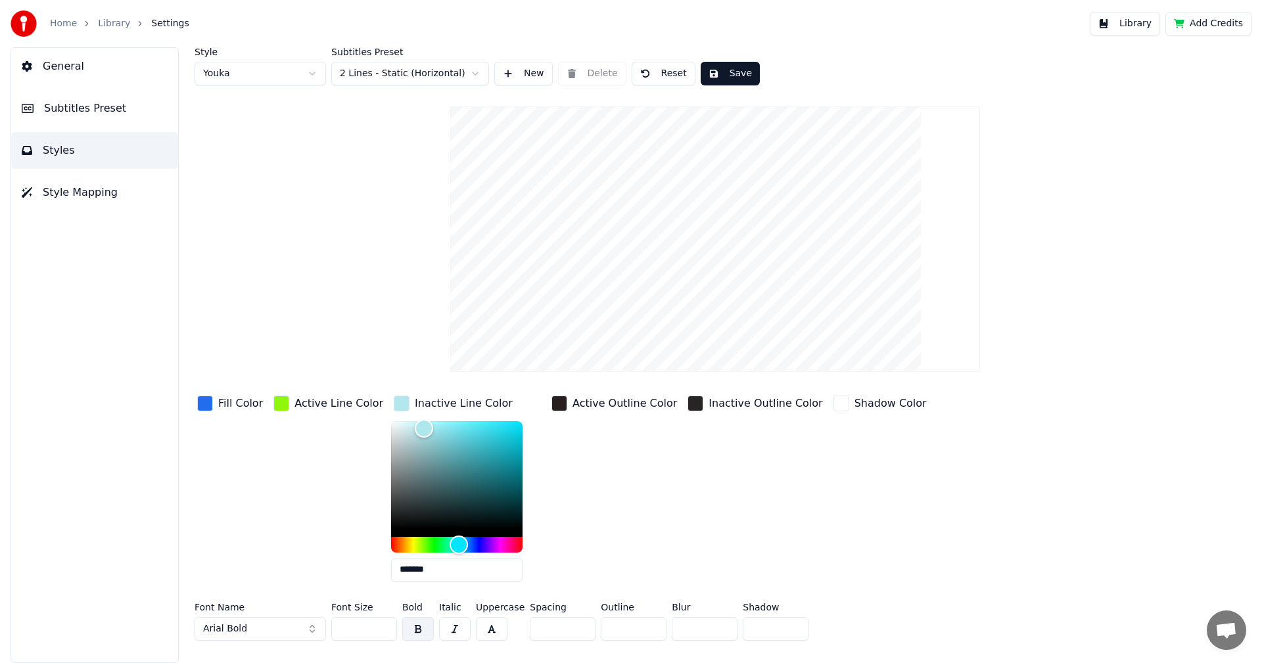
click at [1133, 22] on button "Library" at bounding box center [1125, 24] width 70 height 24
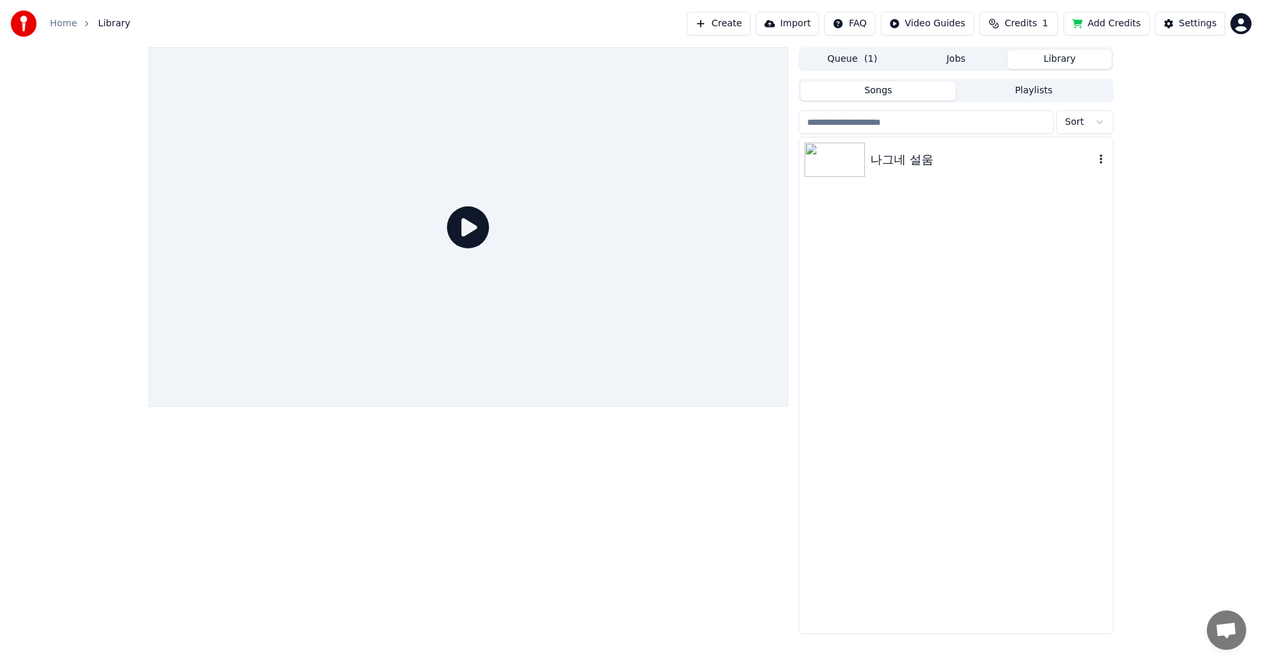
click at [862, 170] on img at bounding box center [835, 160] width 60 height 34
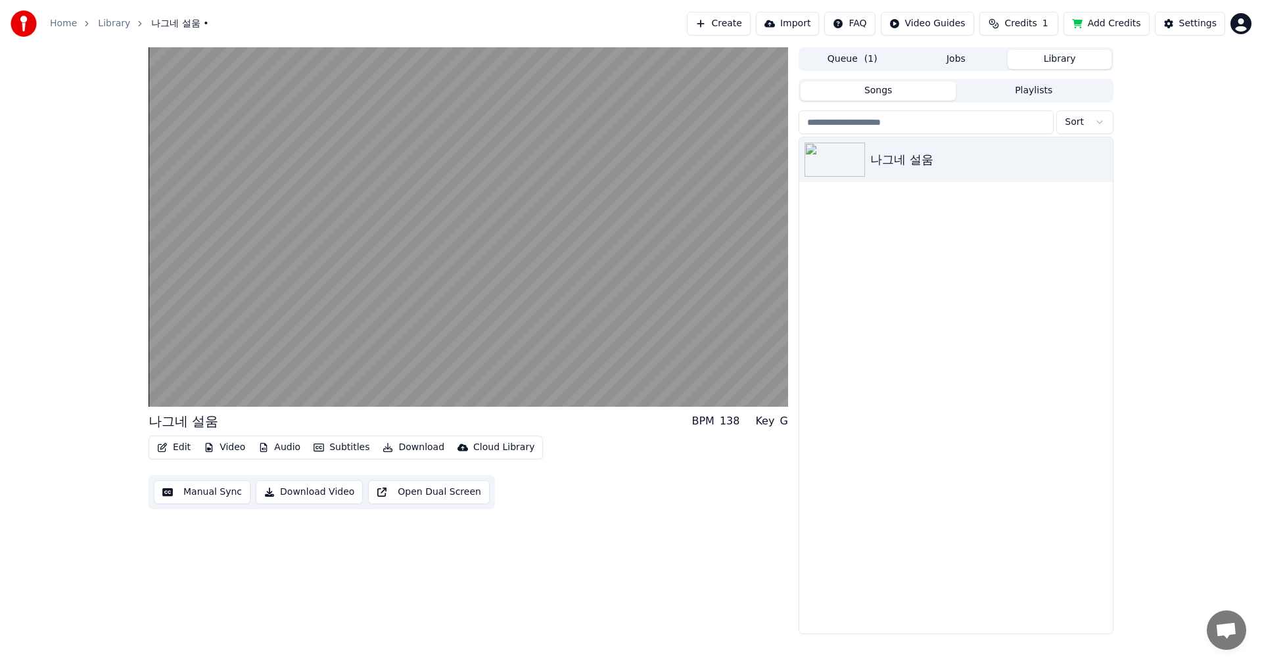
click at [396, 446] on button "Download" at bounding box center [413, 448] width 72 height 18
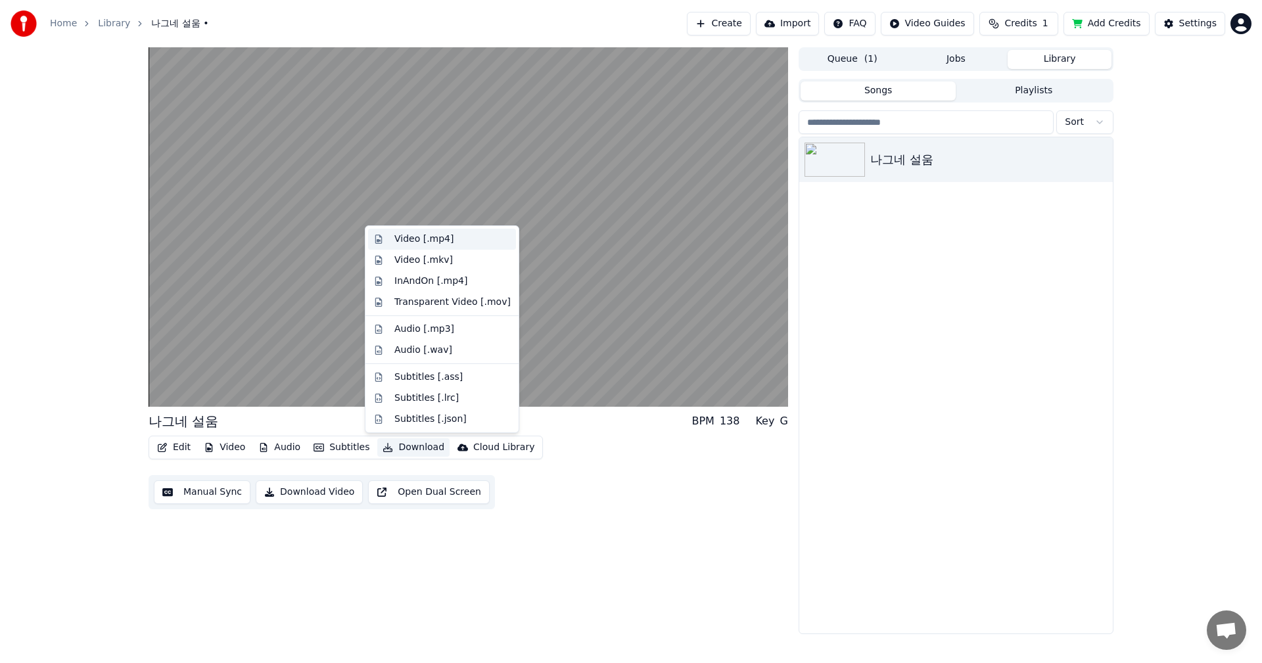
click at [437, 243] on div "Video [.mp4]" at bounding box center [423, 239] width 59 height 13
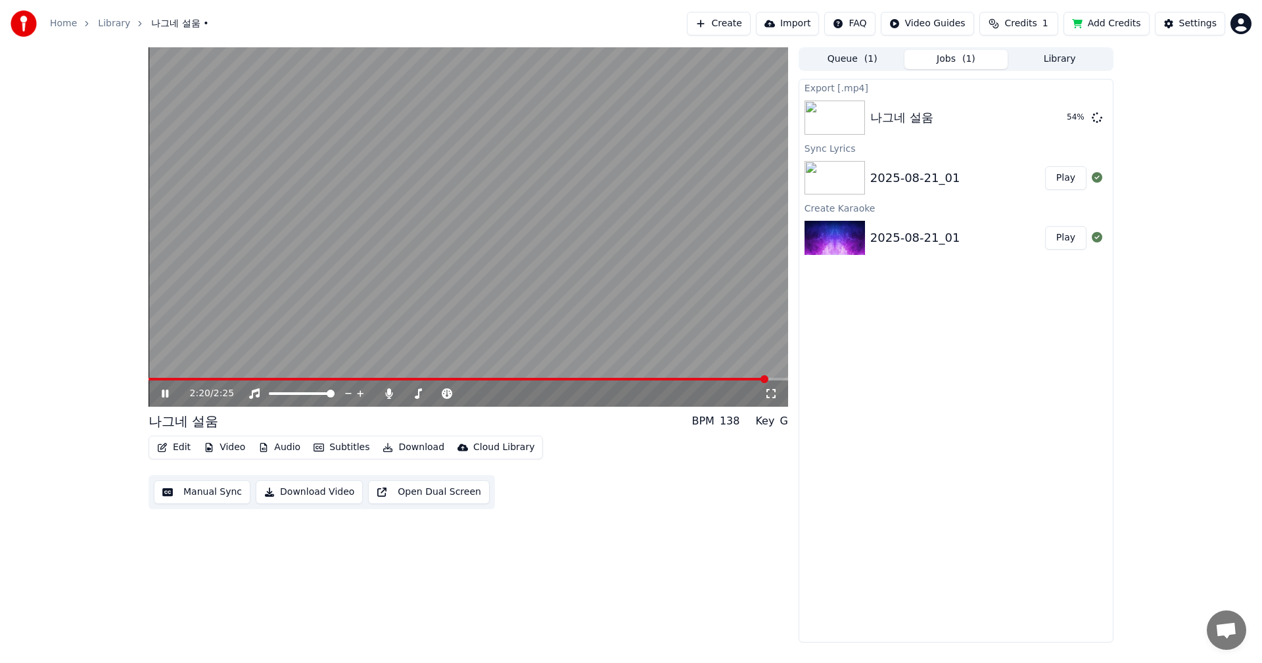
click at [54, 544] on div "2:20 / 2:25 나그네 설움 BPM 138 Key G Edit Video Audio Subtitles Download Cloud Libr…" at bounding box center [631, 345] width 1262 height 596
